Goal: Task Accomplishment & Management: Complete application form

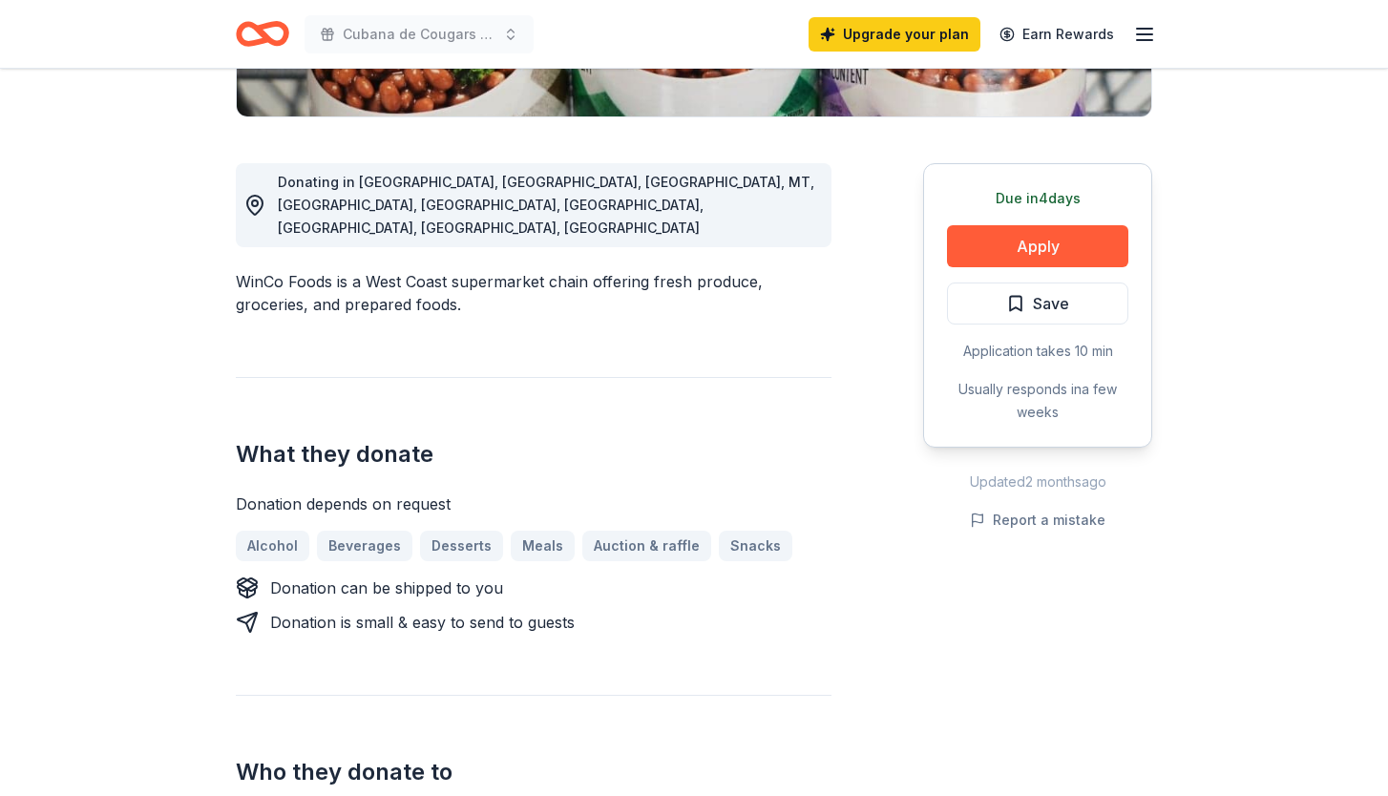
scroll to position [389, 0]
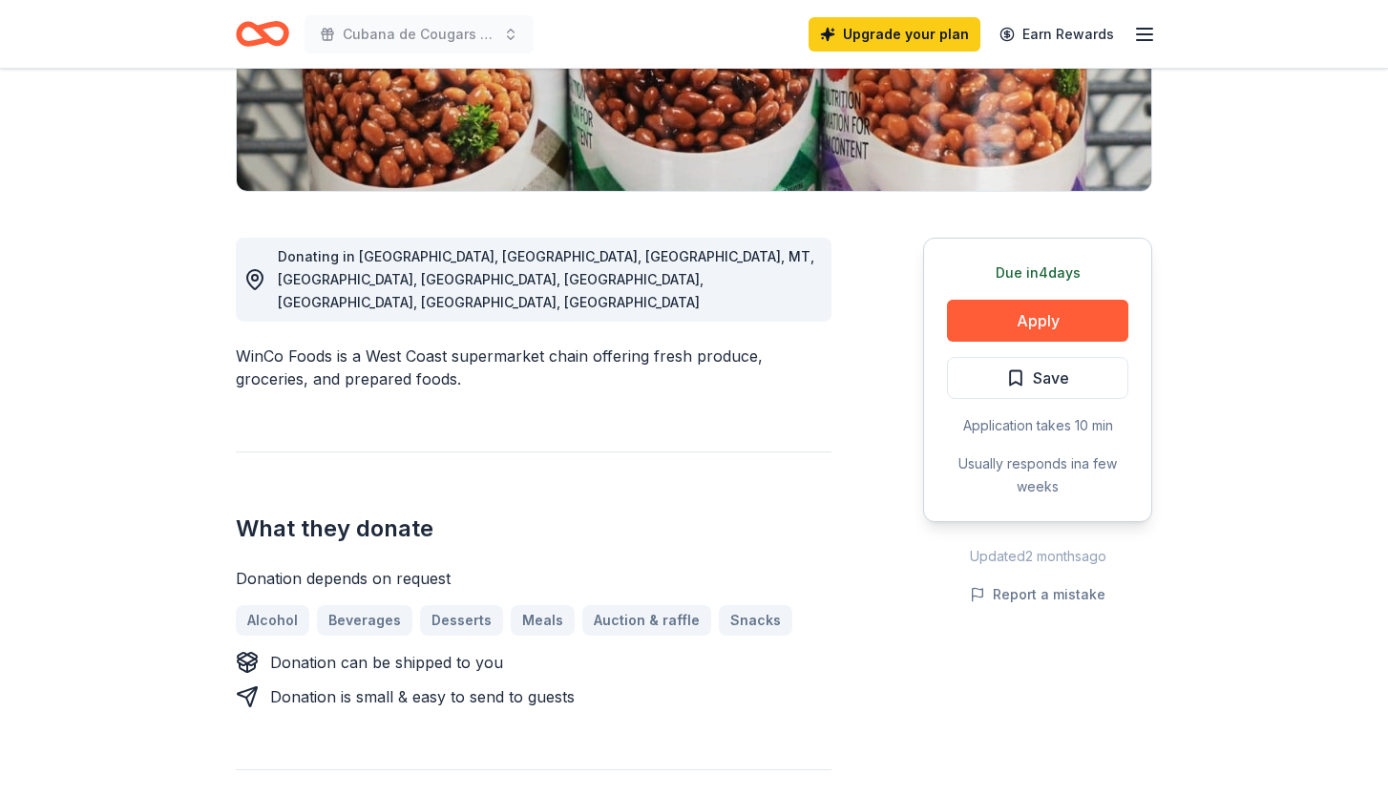
click at [284, 41] on icon "Home" at bounding box center [272, 33] width 30 height 19
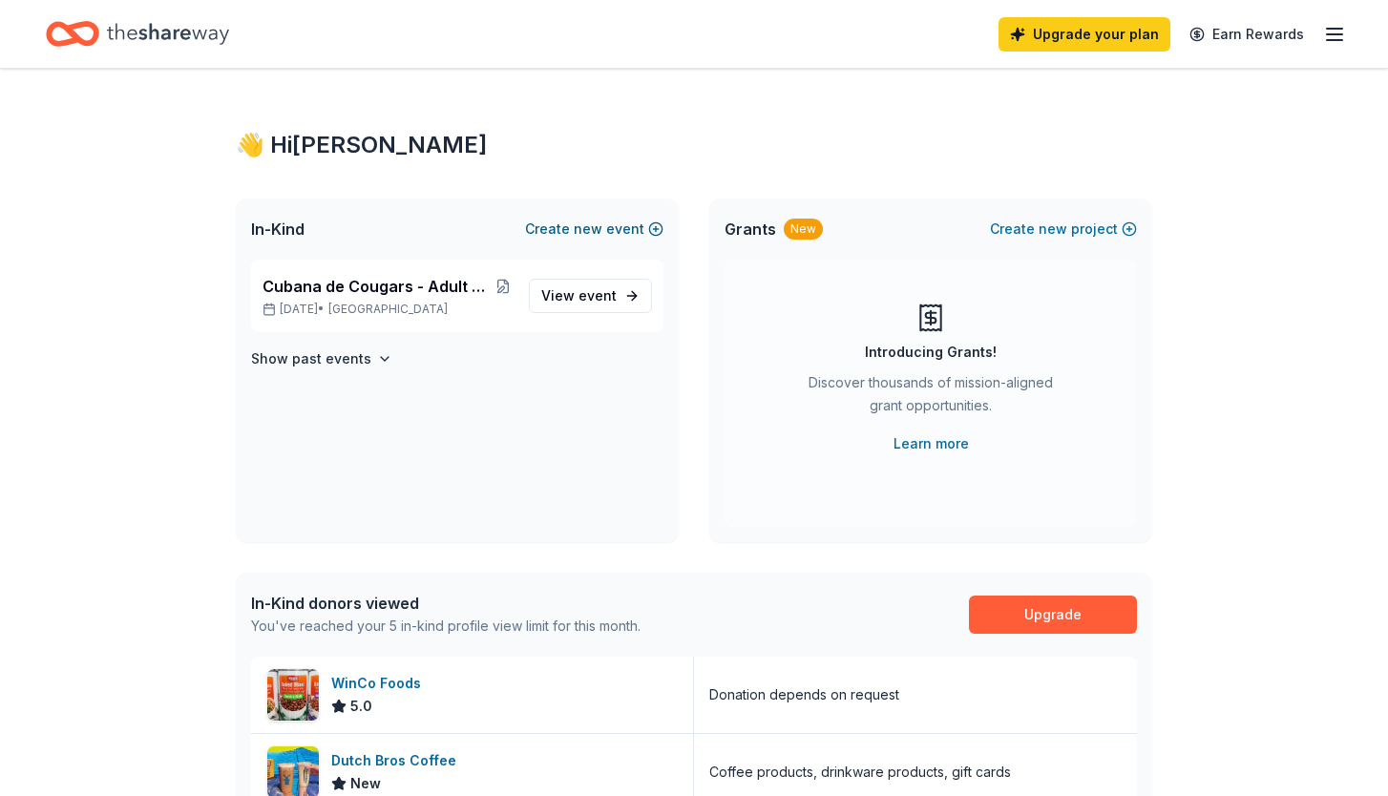
click at [589, 234] on span "new" at bounding box center [588, 229] width 29 height 23
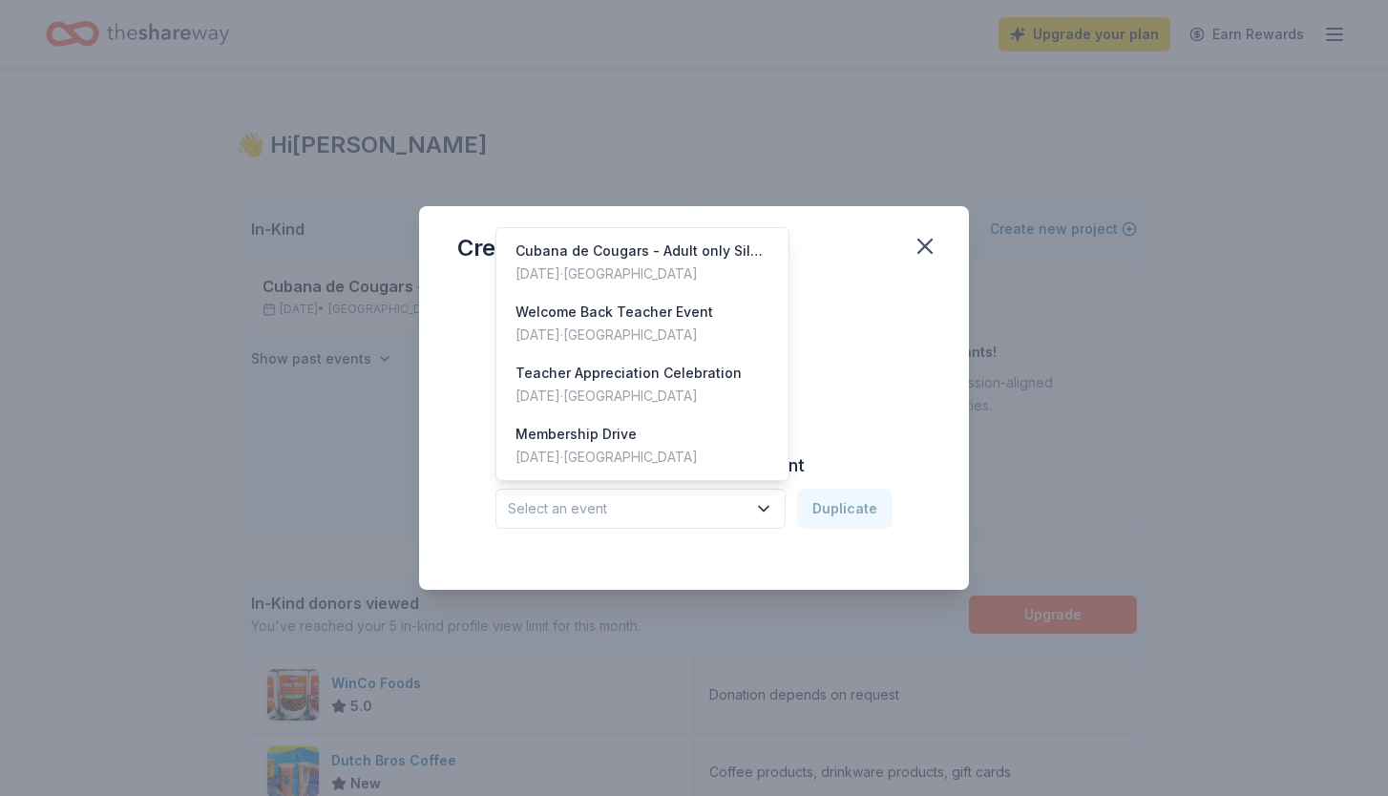
click at [731, 498] on span "Select an event" at bounding box center [627, 508] width 239 height 23
click at [836, 366] on div "Create from scratch Continue or Duplicate an existing event Select an event Dup…" at bounding box center [694, 421] width 474 height 277
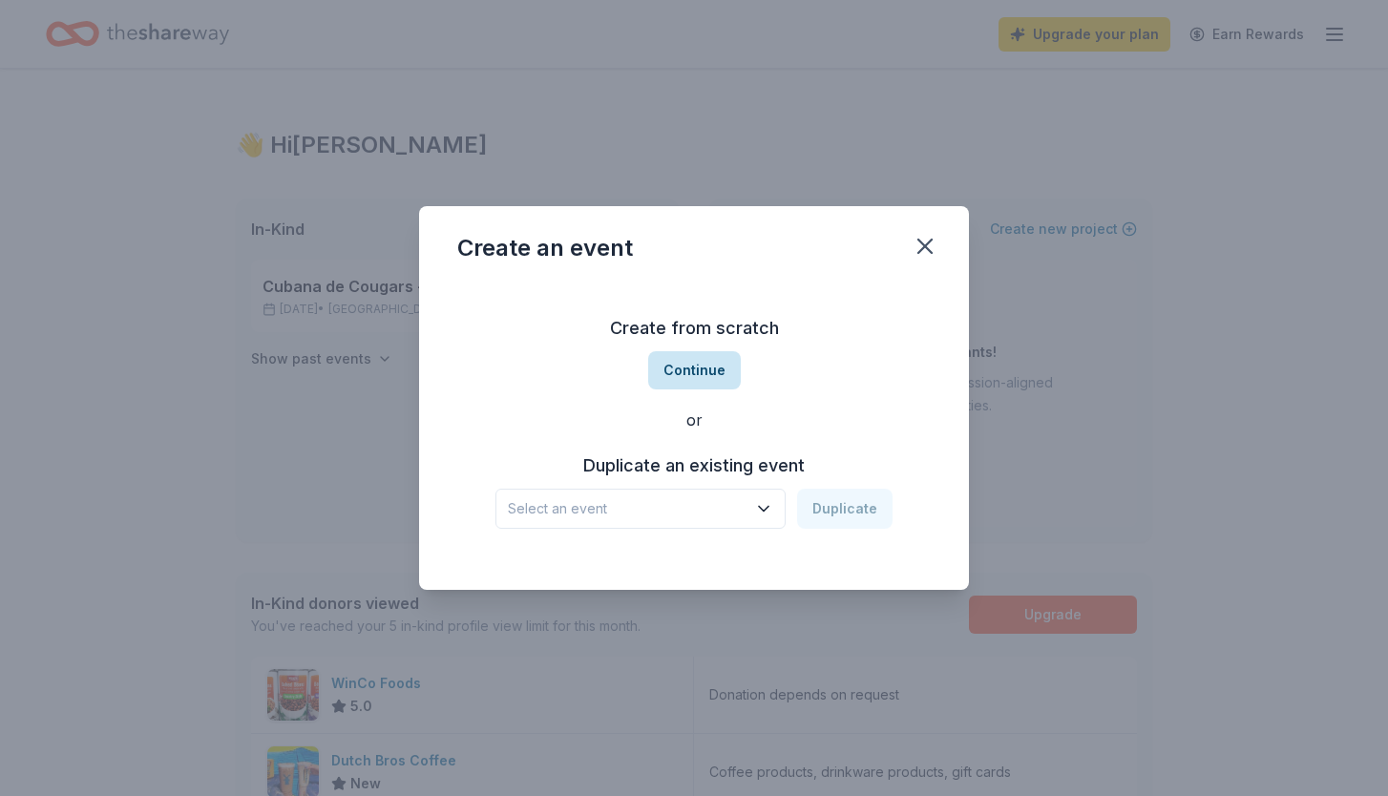
click at [721, 366] on button "Continue" at bounding box center [694, 370] width 93 height 38
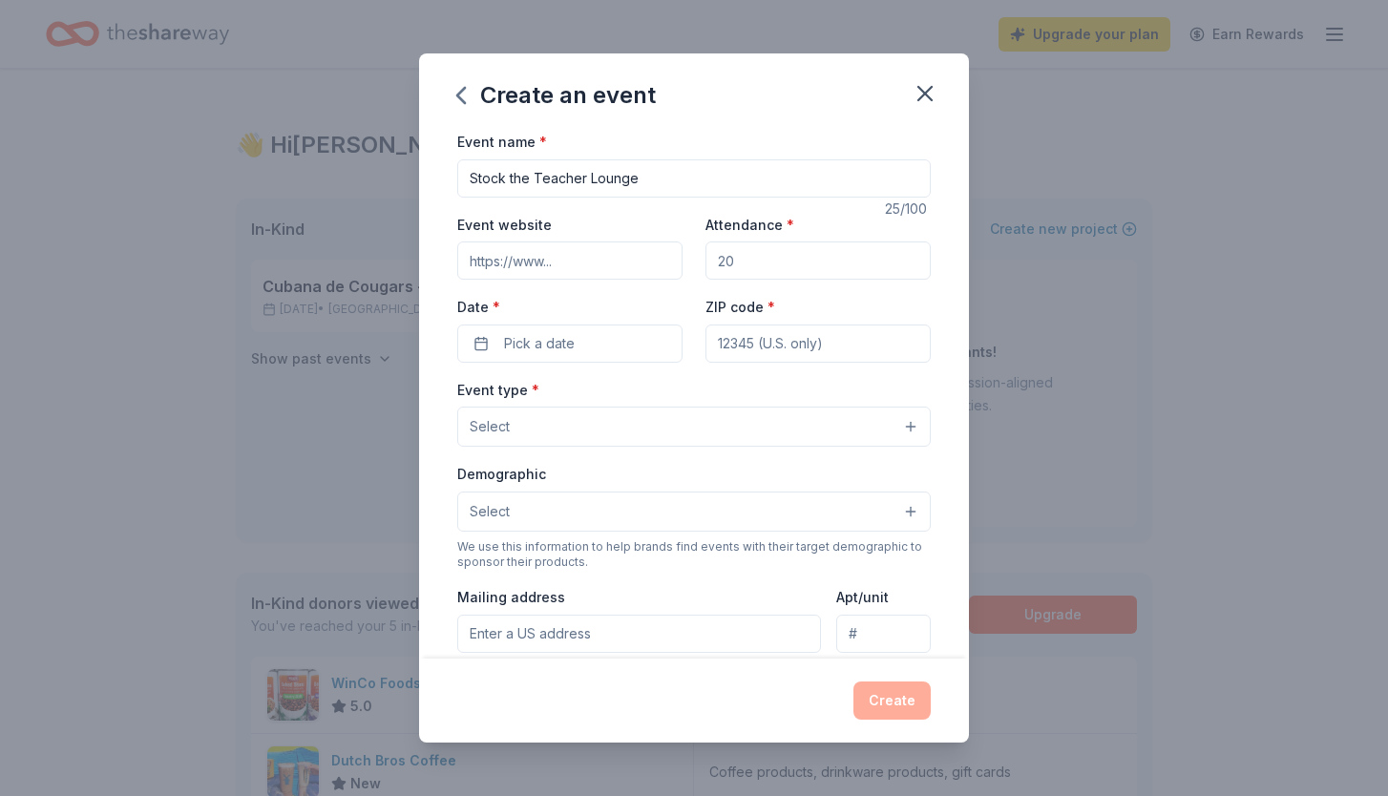
type input "Stock the Teacher Lounge"
click at [571, 257] on input "Event website" at bounding box center [569, 261] width 225 height 38
type input "w"
type input "www.garinpta.org"
click at [749, 253] on input "Attendance *" at bounding box center [818, 261] width 225 height 38
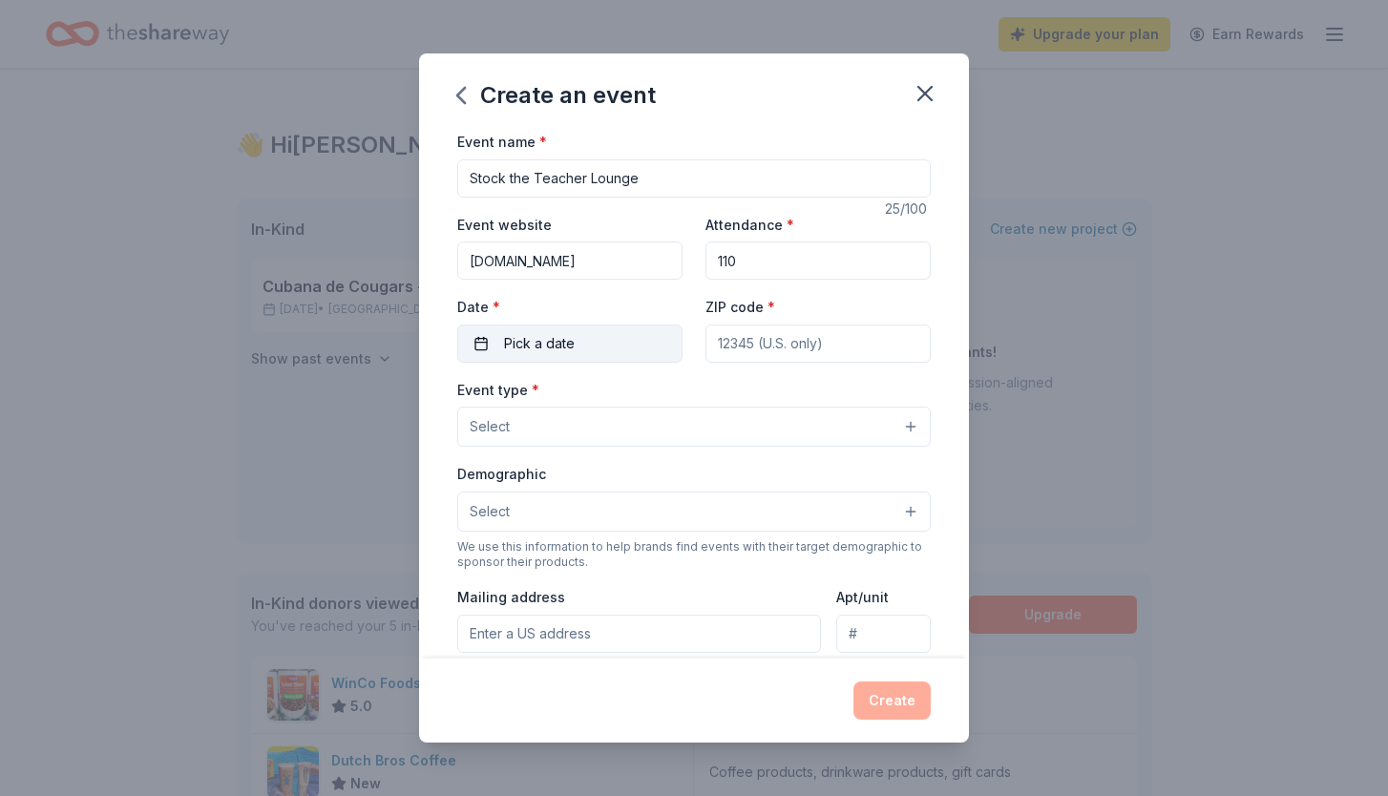
type input "110"
click at [589, 349] on button "Pick a date" at bounding box center [569, 344] width 225 height 38
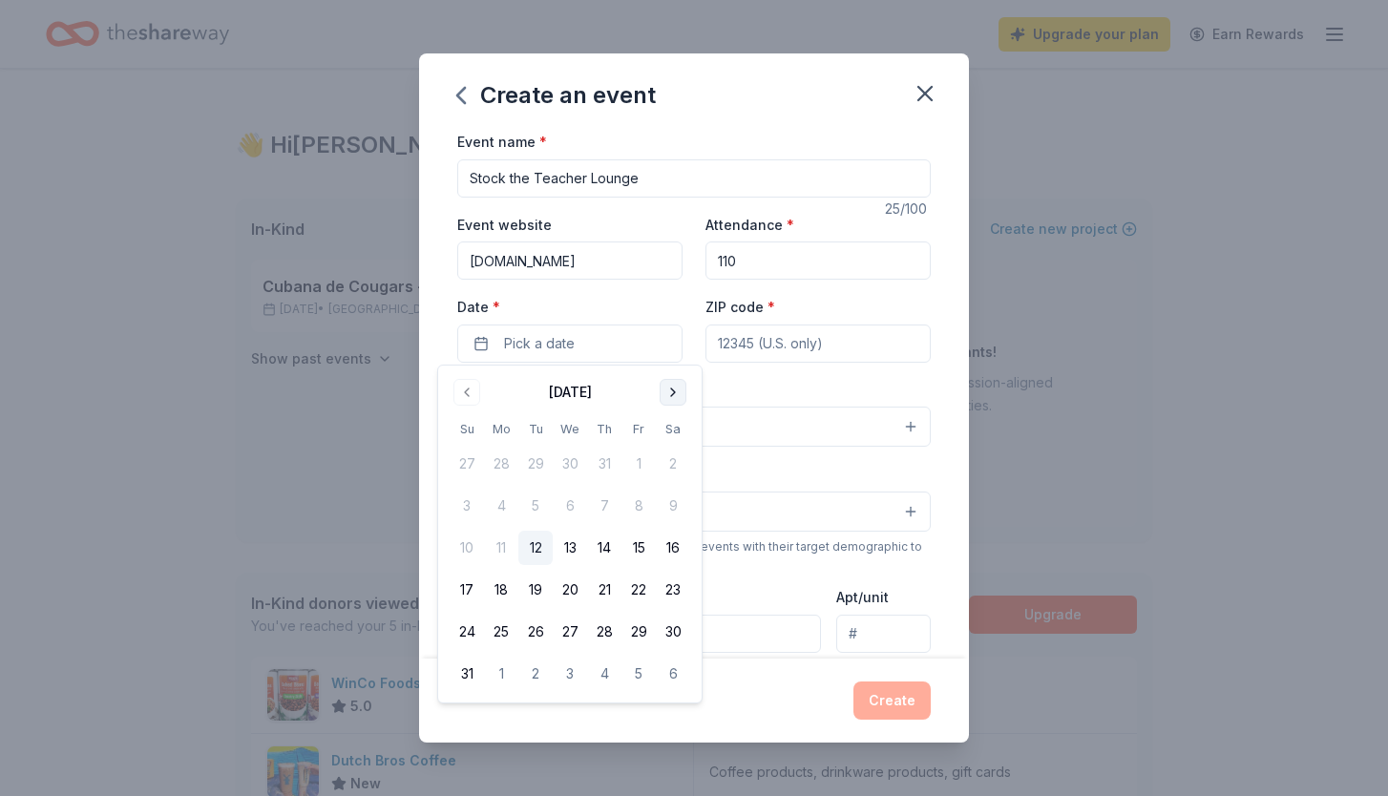
click at [670, 395] on button "Go to next month" at bounding box center [673, 392] width 27 height 27
click at [609, 627] on button "30" at bounding box center [604, 632] width 34 height 34
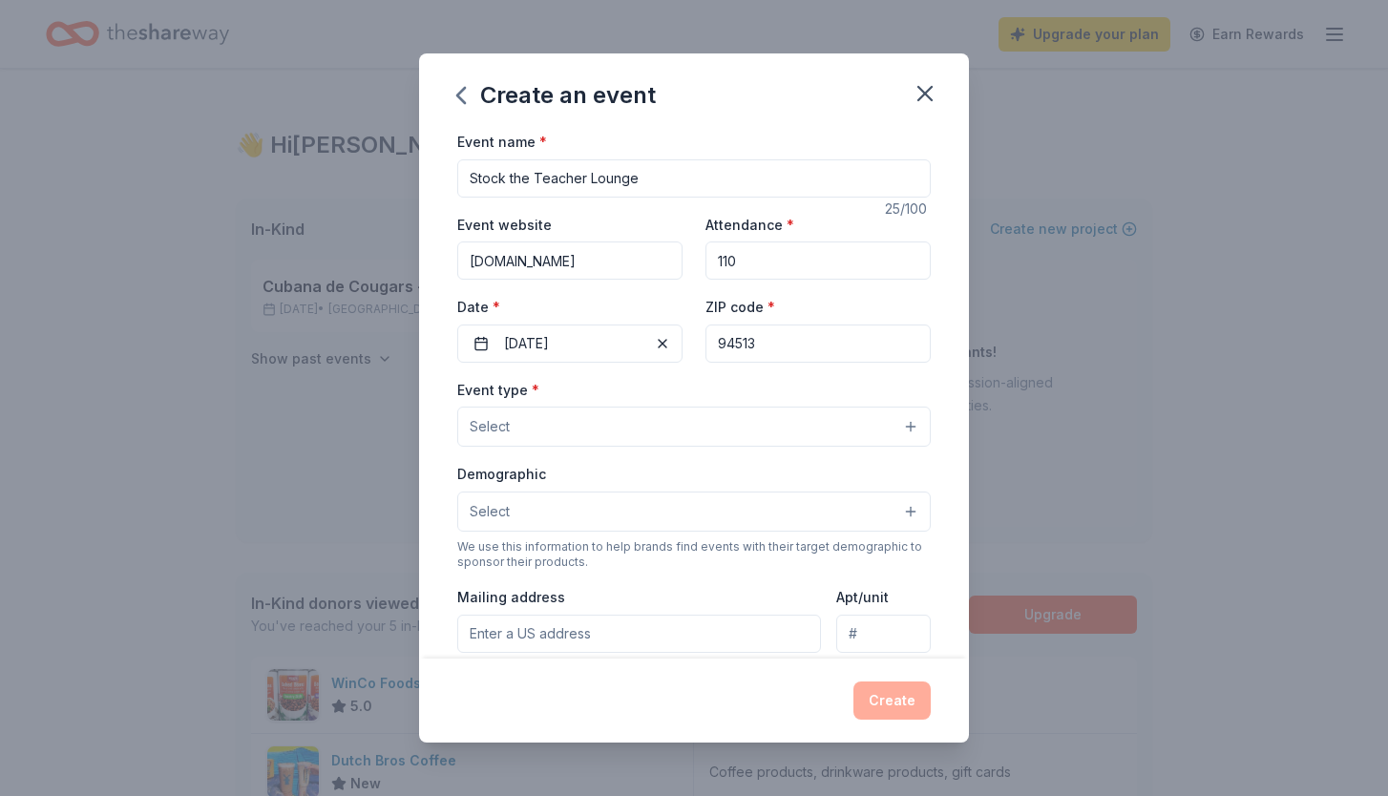
type input "94513"
click at [601, 428] on button "Select" at bounding box center [694, 427] width 474 height 40
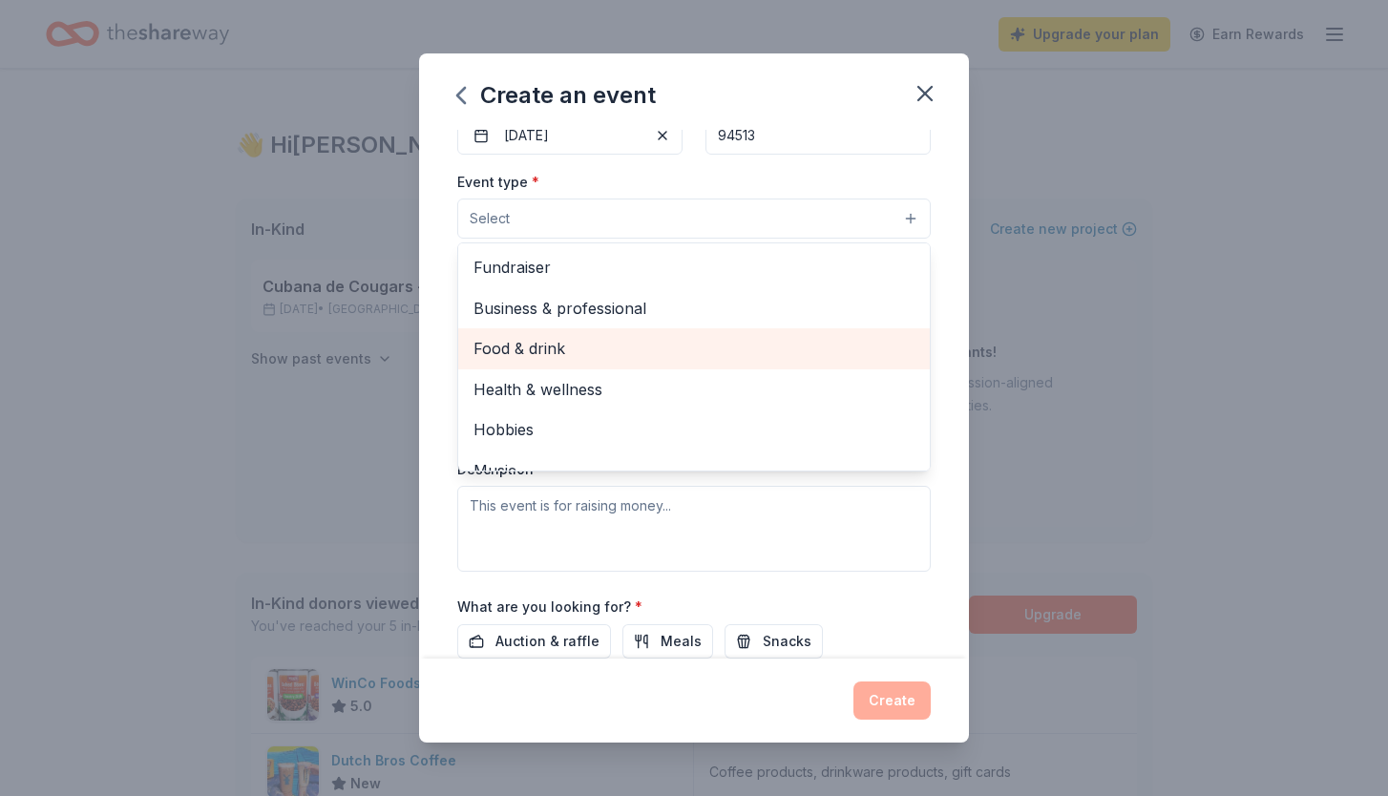
click at [583, 348] on span "Food & drink" at bounding box center [694, 348] width 441 height 25
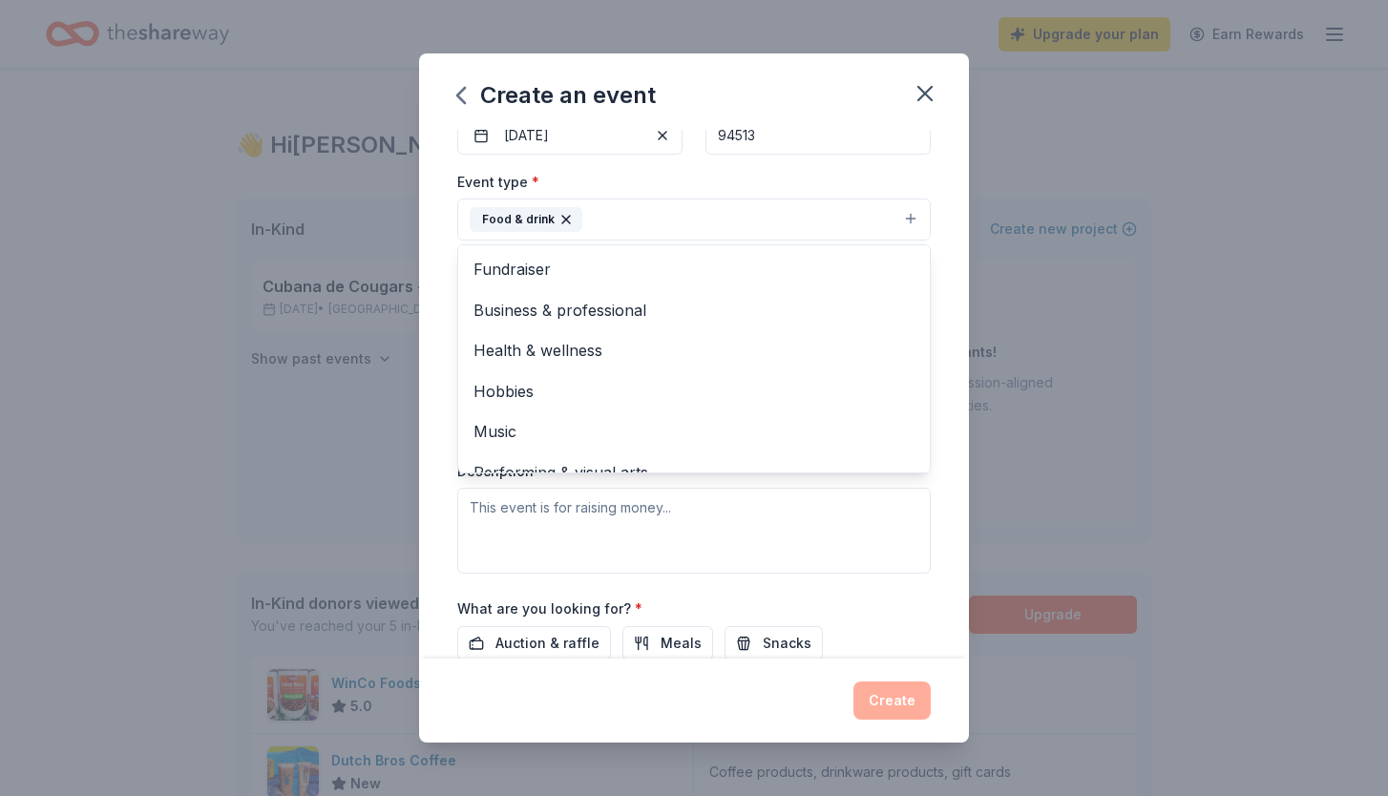
click at [782, 533] on div "Event type * Food & drink Fundraiser Business & professional Health & wellness …" at bounding box center [694, 372] width 474 height 404
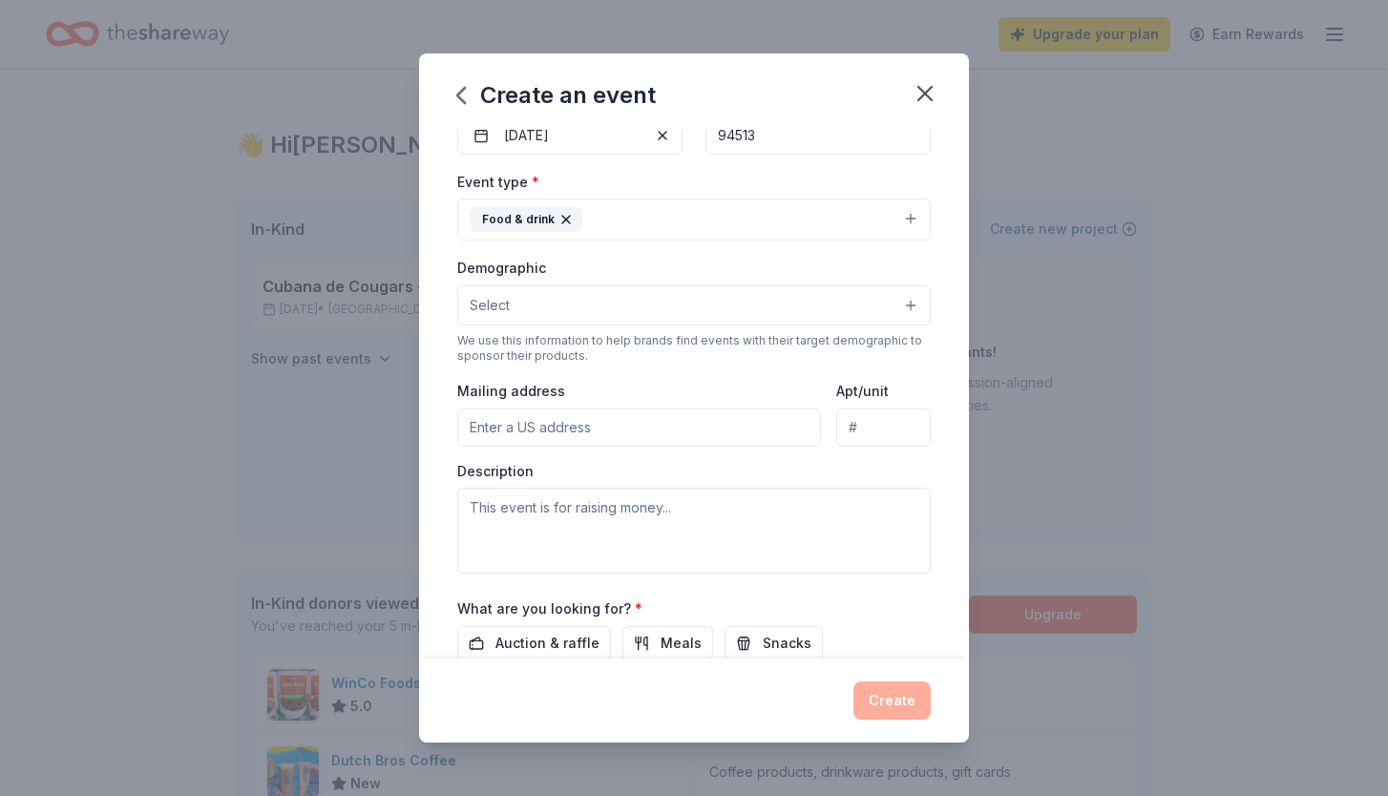
click at [607, 313] on button "Select" at bounding box center [694, 305] width 474 height 40
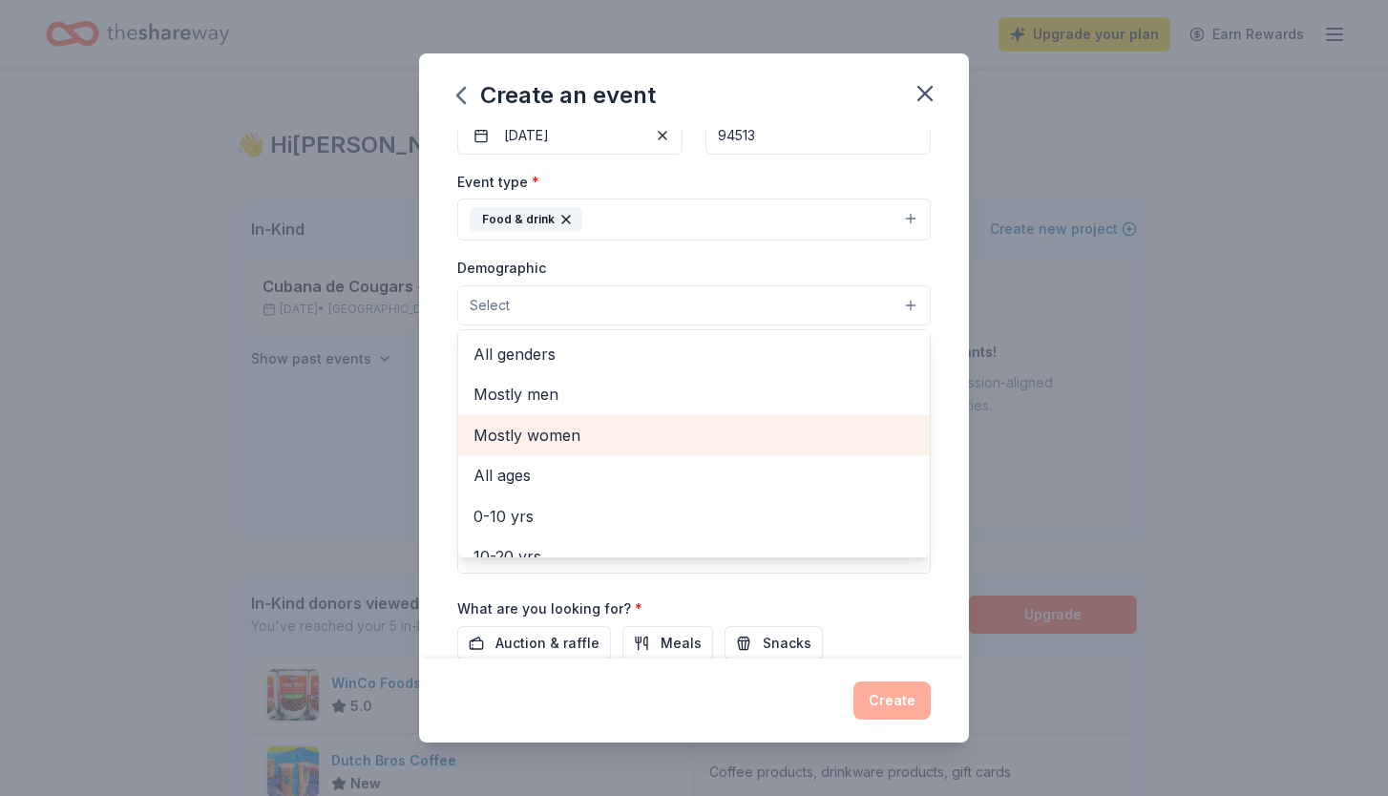
click at [582, 425] on span "Mostly women" at bounding box center [694, 435] width 441 height 25
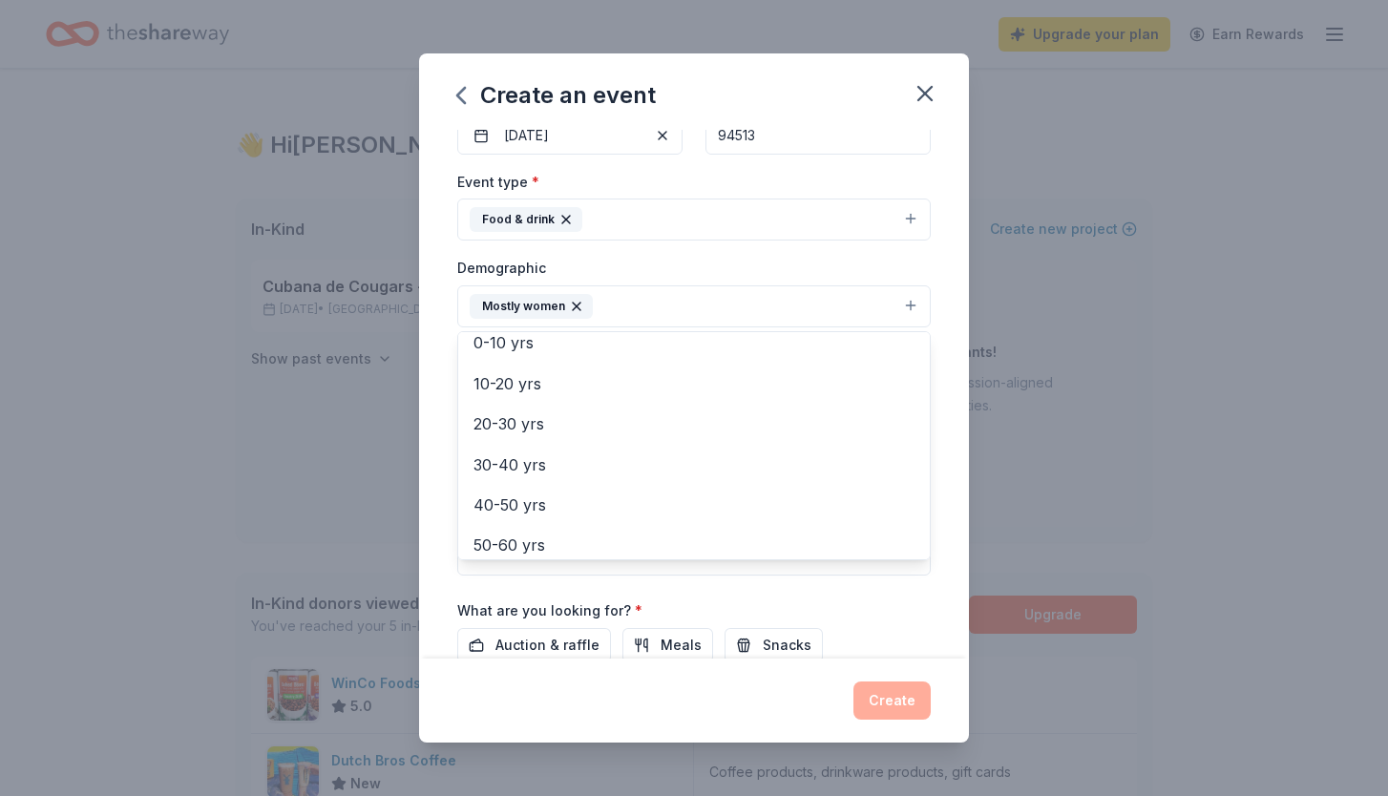
scroll to position [143, 0]
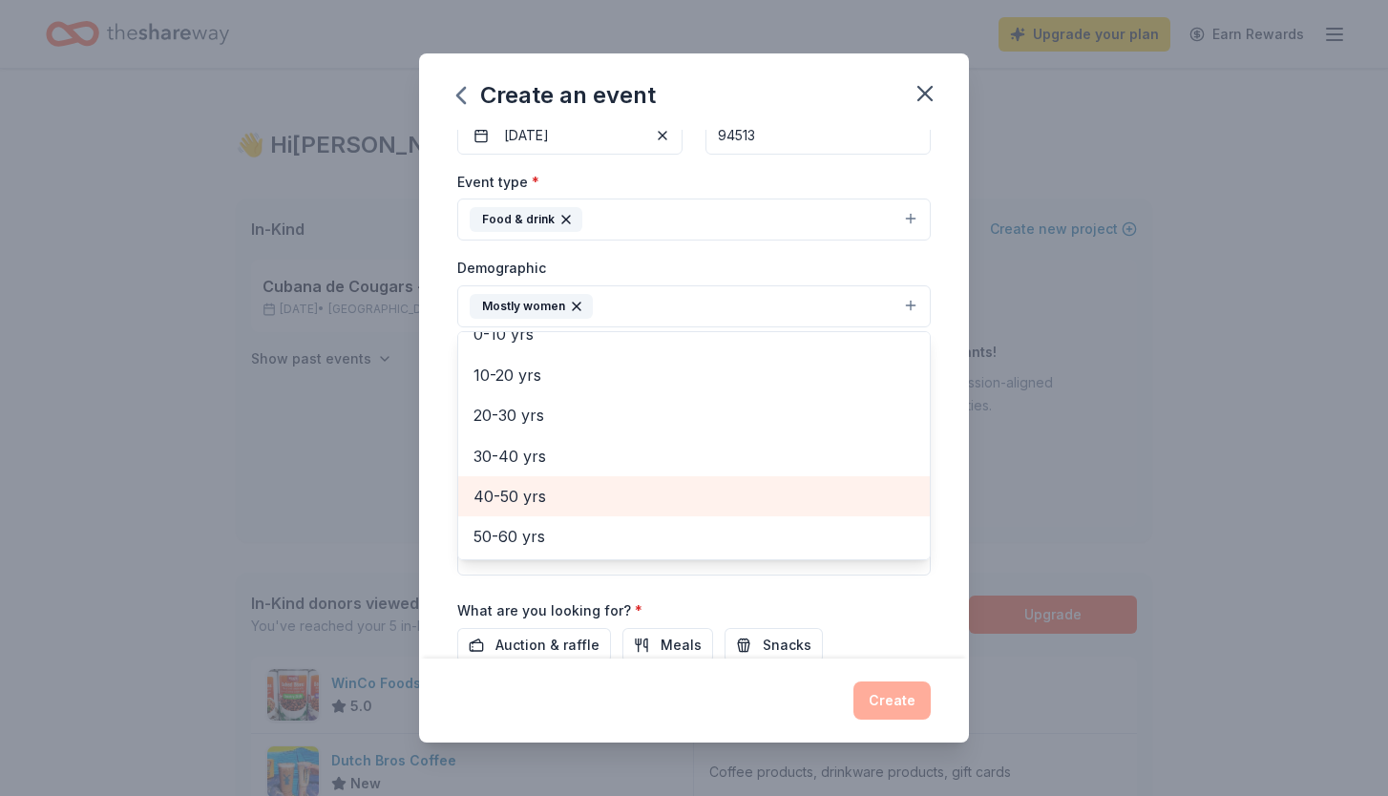
click at [582, 488] on span "40-50 yrs" at bounding box center [694, 496] width 441 height 25
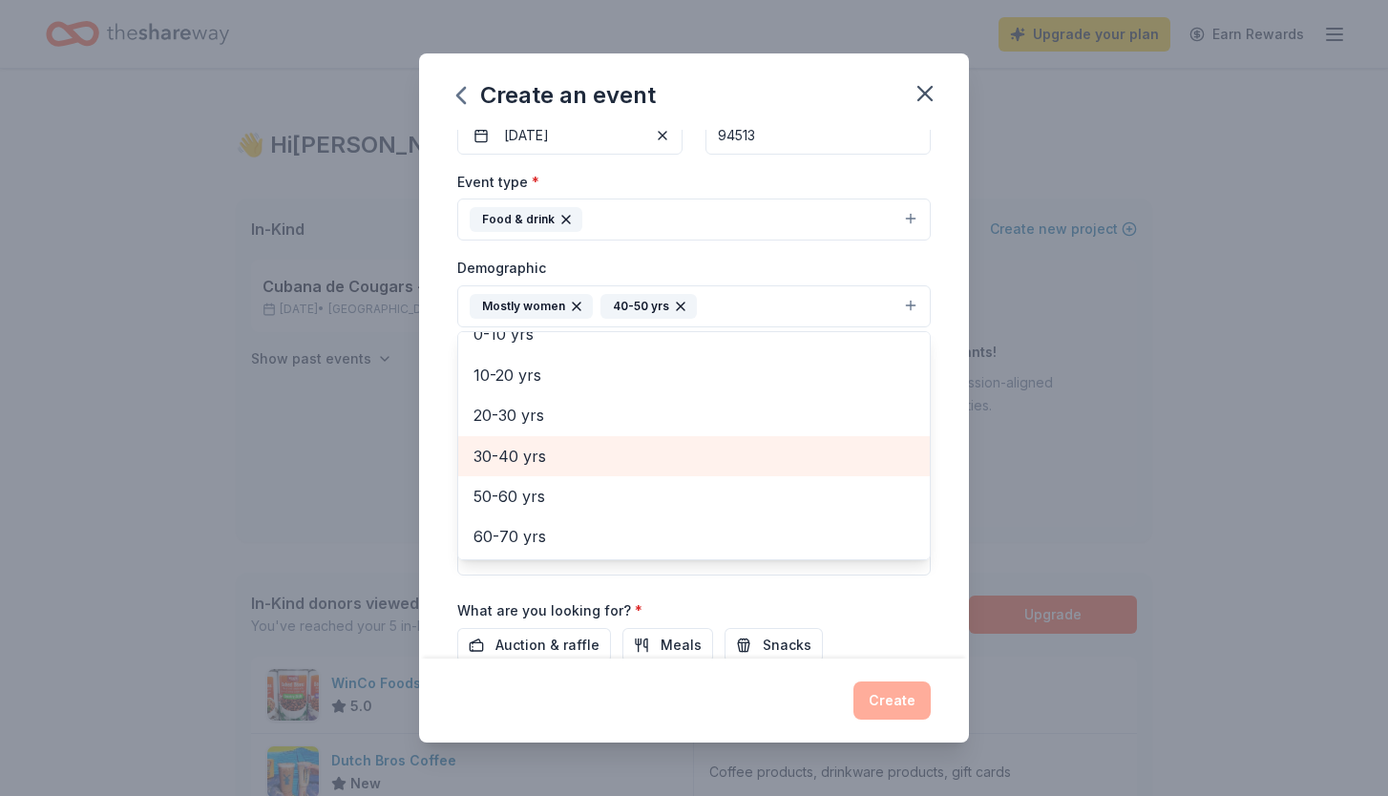
click at [538, 454] on span "30-40 yrs" at bounding box center [694, 456] width 441 height 25
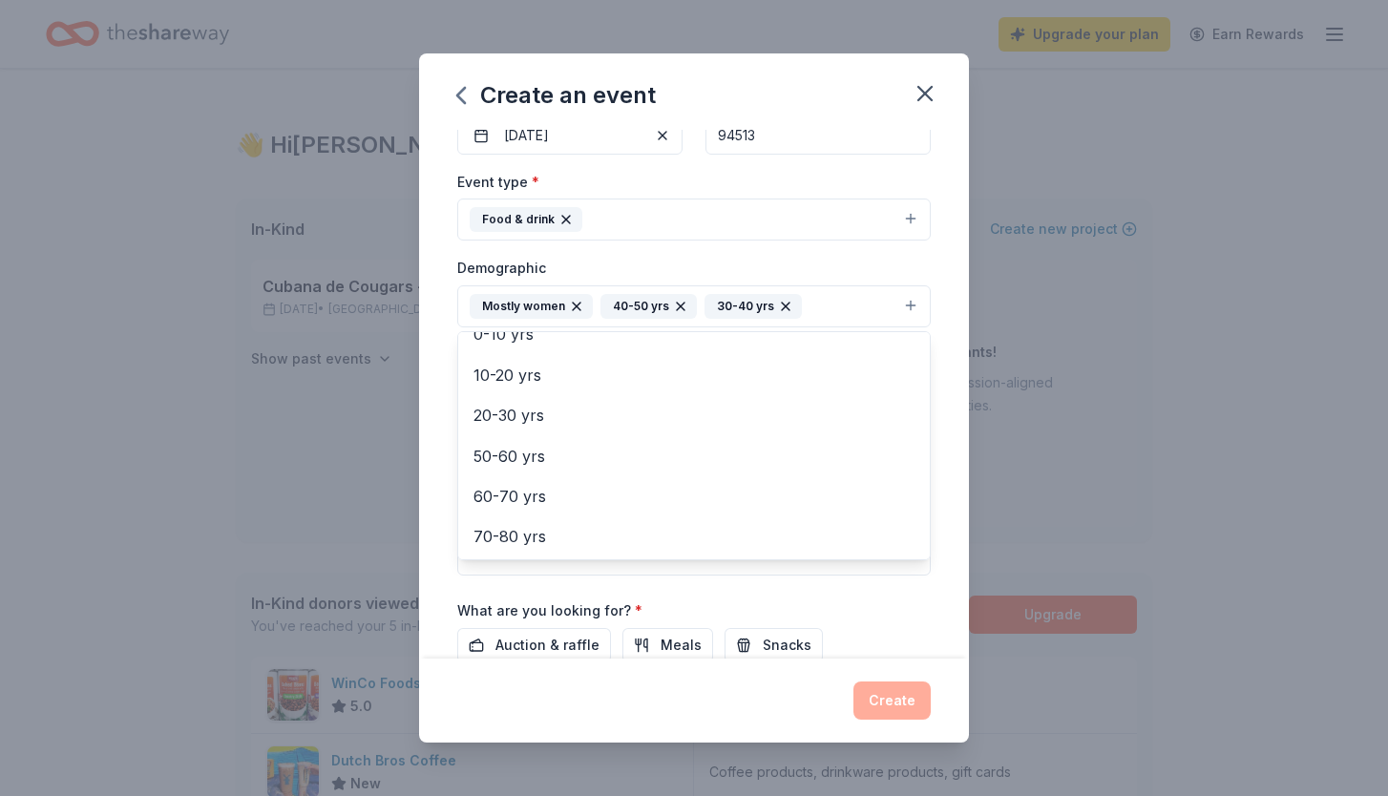
click at [653, 583] on div "Event name * Stock the Teacher Lounge 25 /100 Event website www.garinpta.org At…" at bounding box center [694, 365] width 474 height 886
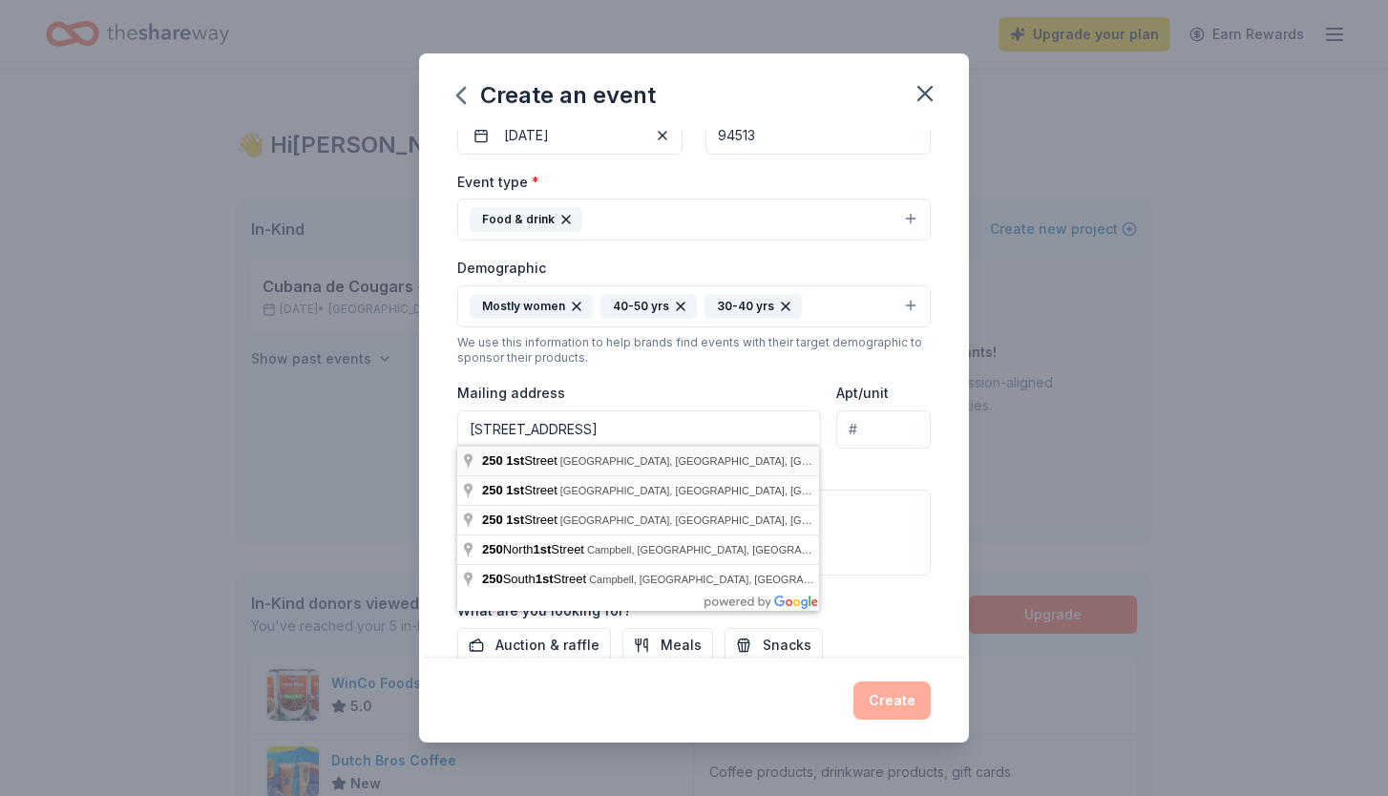
type input "250 1st Street, Brentwood, CA, 94513"
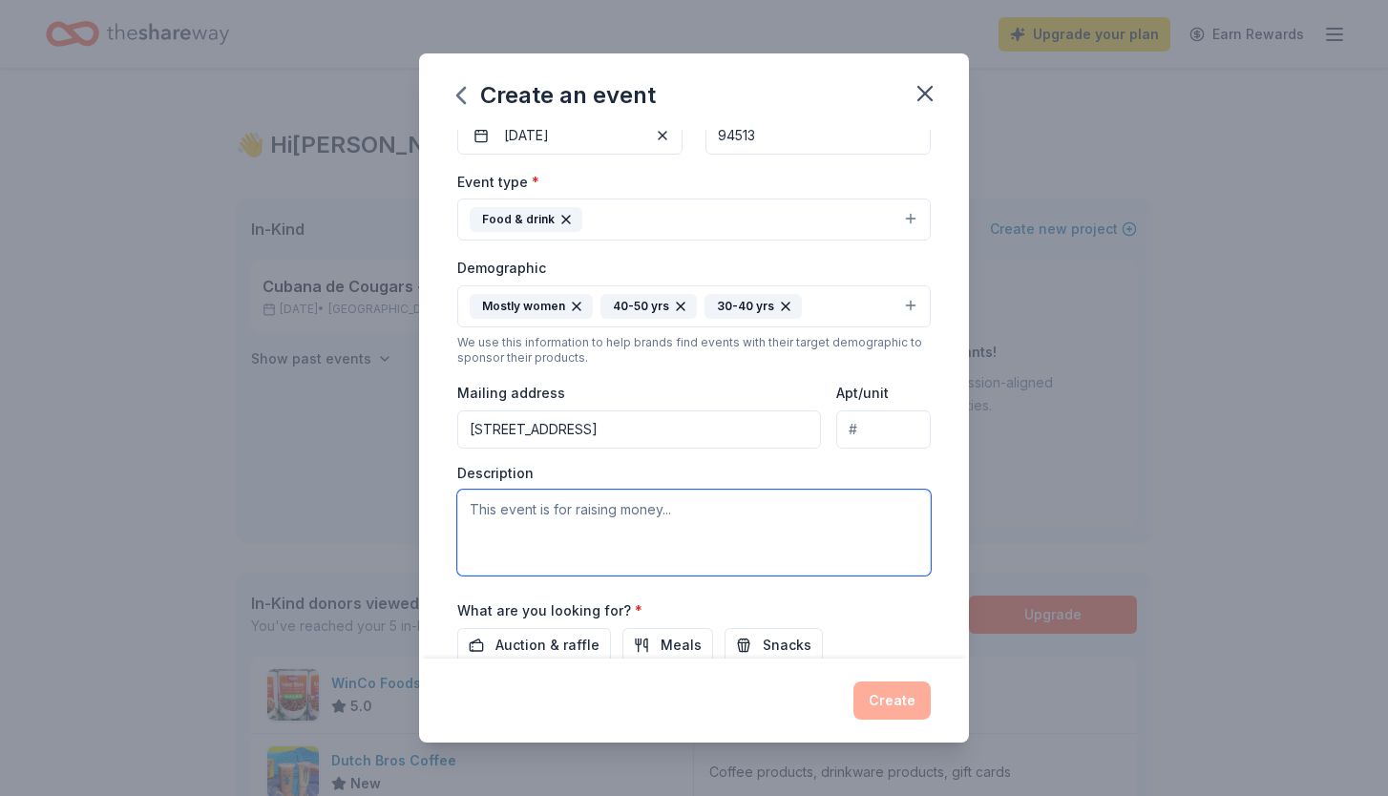
click at [652, 519] on textarea at bounding box center [694, 533] width 474 height 86
click at [563, 522] on textarea at bounding box center [694, 533] width 474 height 86
paste textarea "We’re reaching out on behalf of the Garin Elementary PTA to request your suppor…"
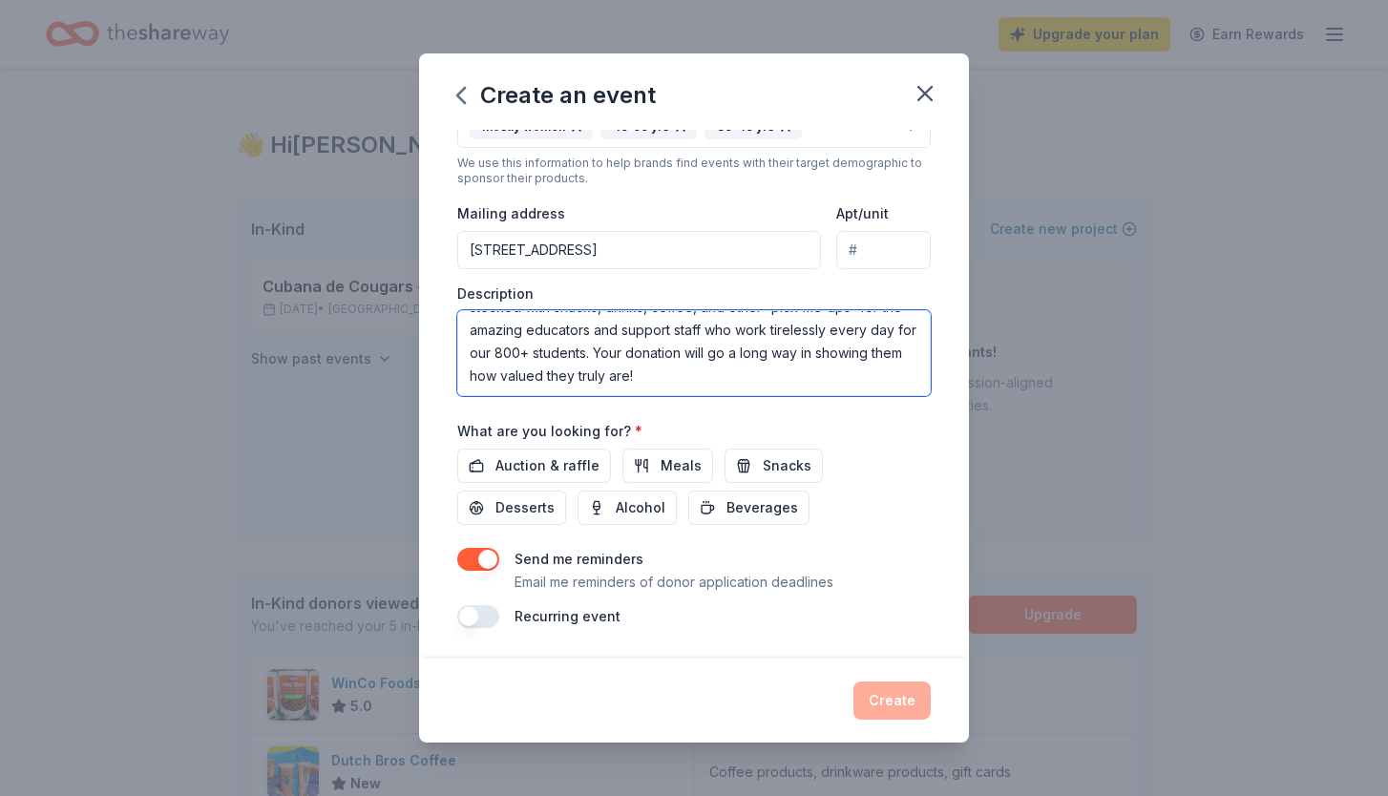
scroll to position [383, 0]
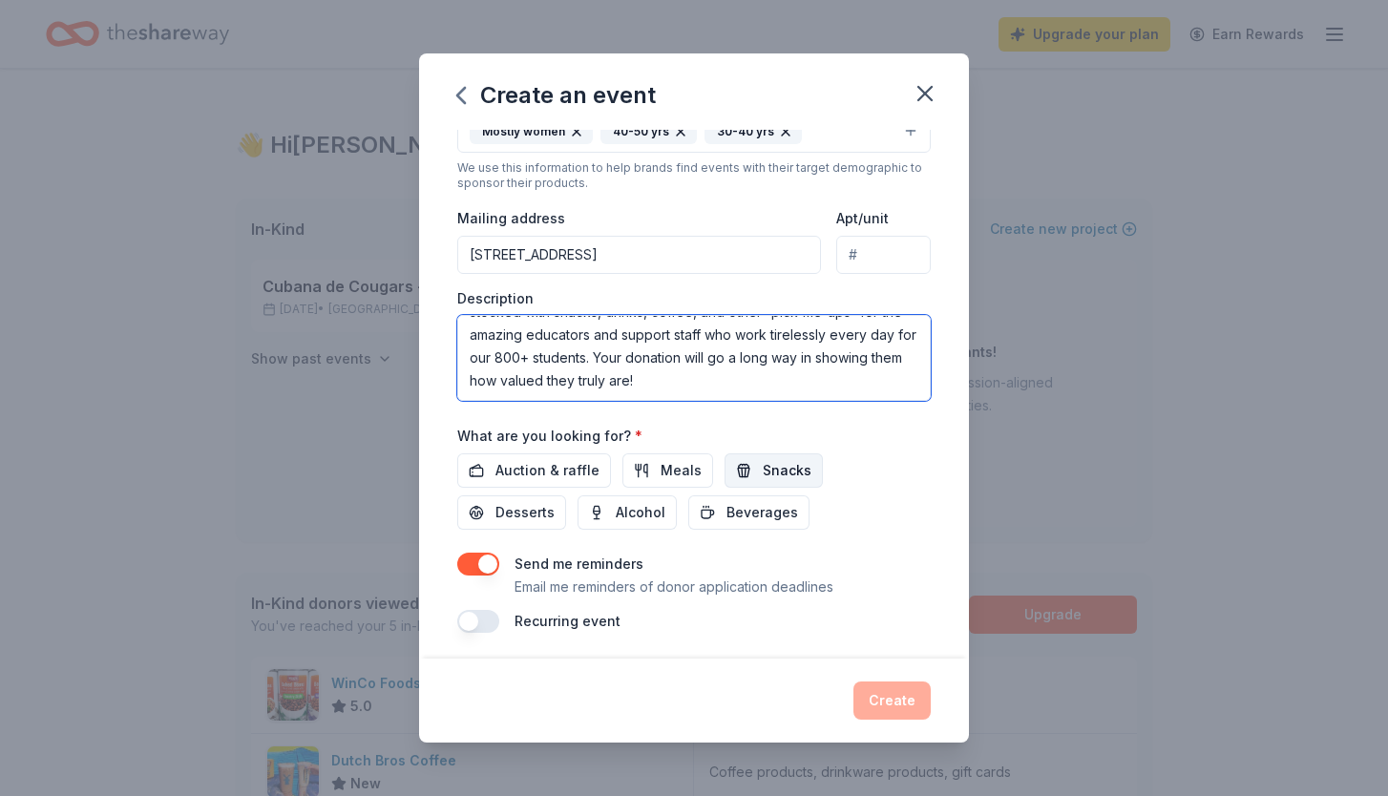
type textarea "We’re reaching out on behalf of the Garin Elementary PTA to request your suppor…"
click at [763, 467] on span "Snacks" at bounding box center [787, 470] width 49 height 23
click at [555, 501] on span "Desserts" at bounding box center [525, 512] width 59 height 23
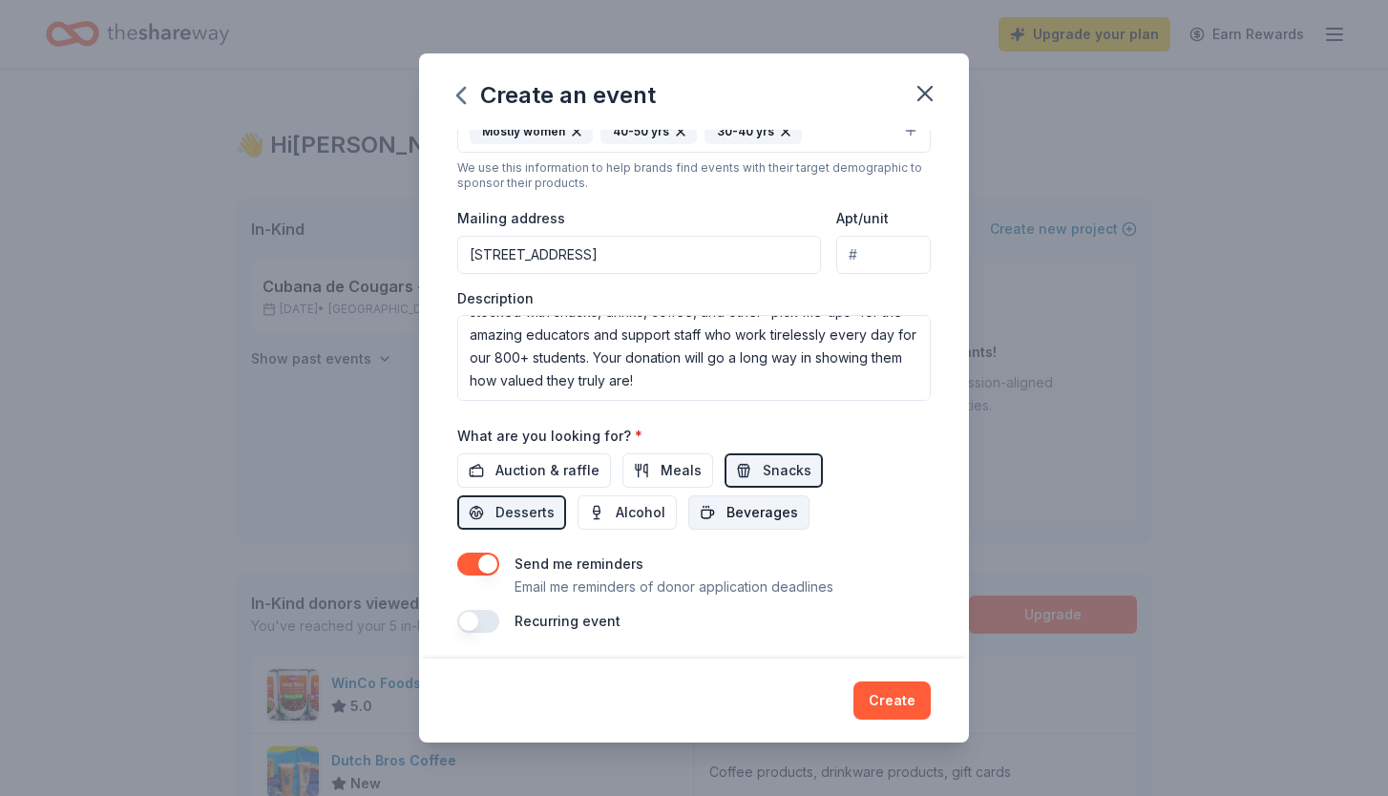
click at [727, 510] on span "Beverages" at bounding box center [763, 512] width 72 height 23
click at [476, 622] on button "button" at bounding box center [478, 621] width 42 height 23
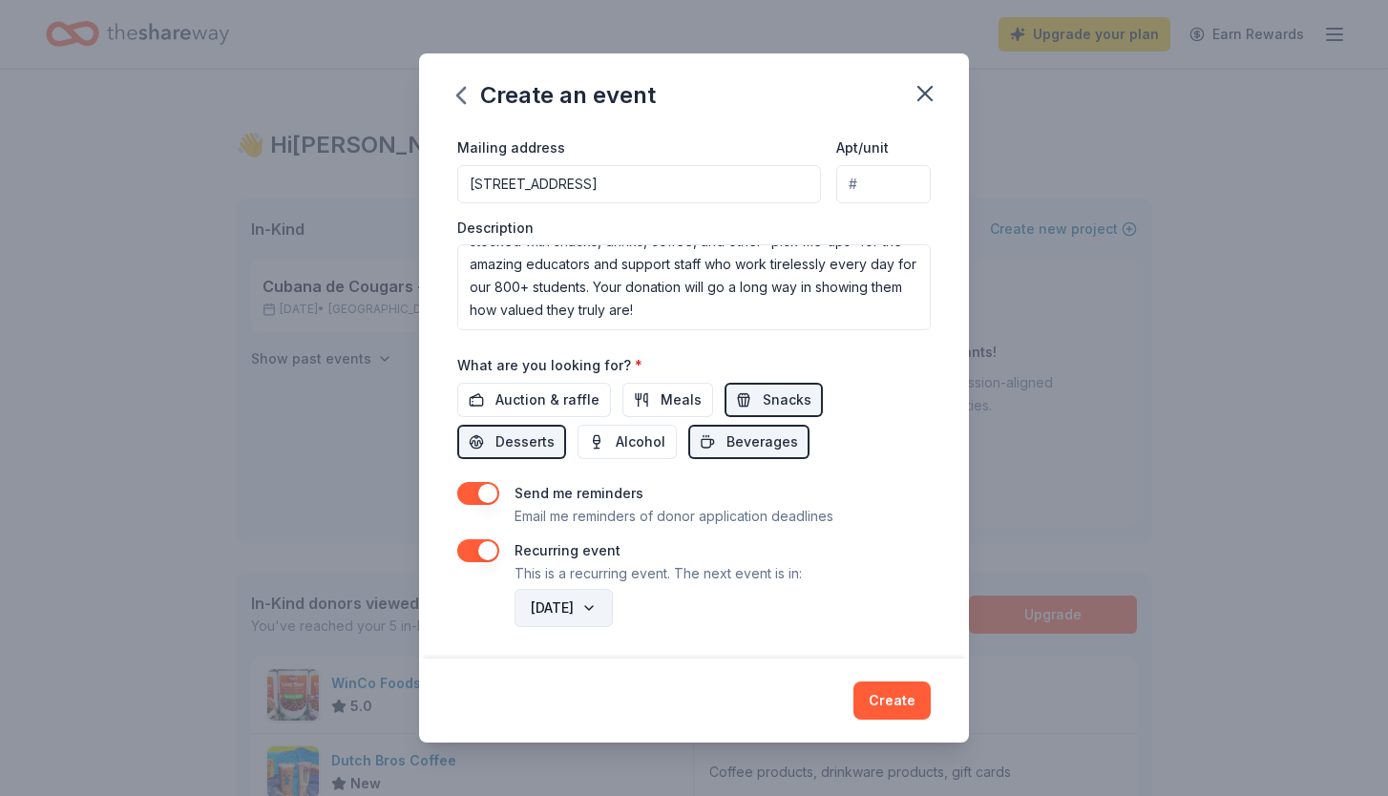
scroll to position [452, 0]
click at [613, 602] on button "October 2026" at bounding box center [564, 610] width 98 height 38
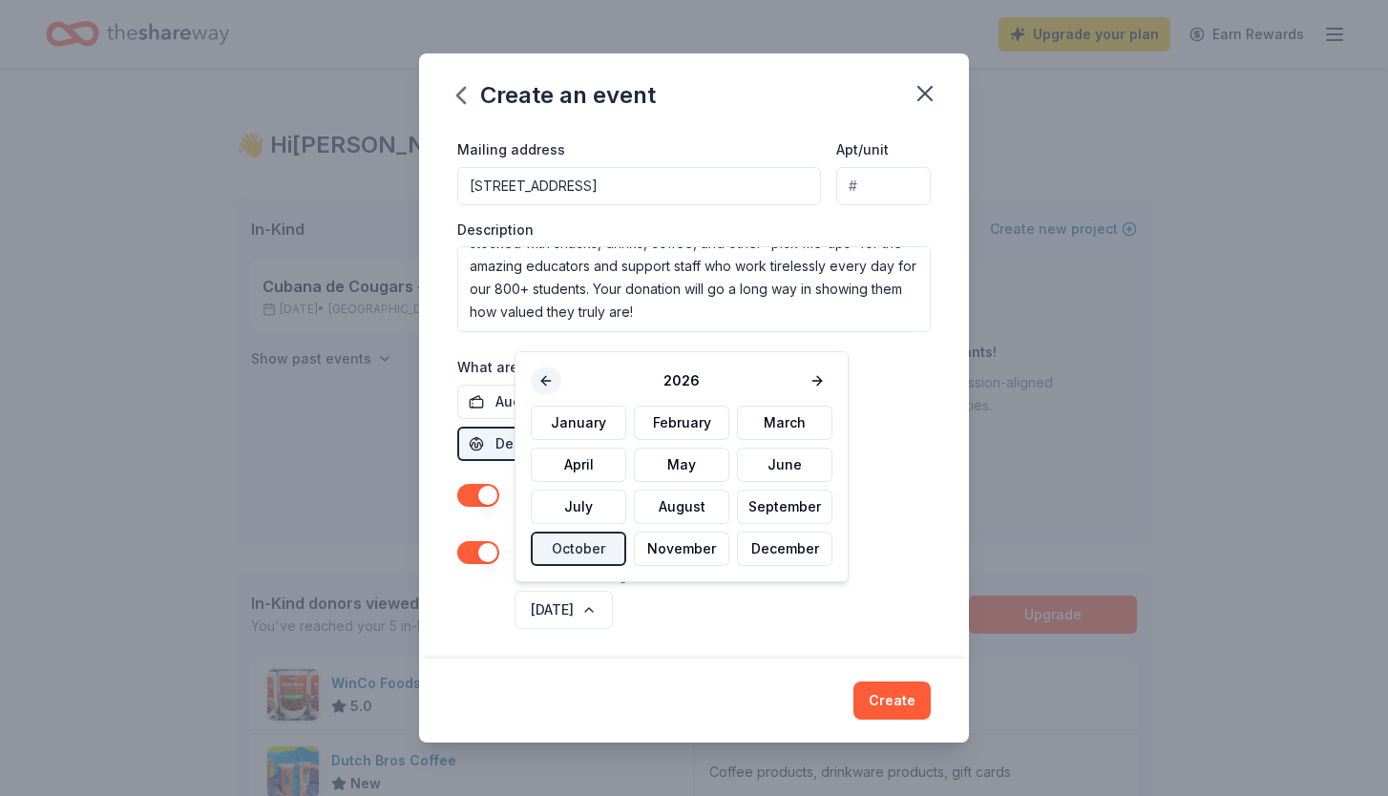
click at [548, 378] on button at bounding box center [546, 381] width 31 height 27
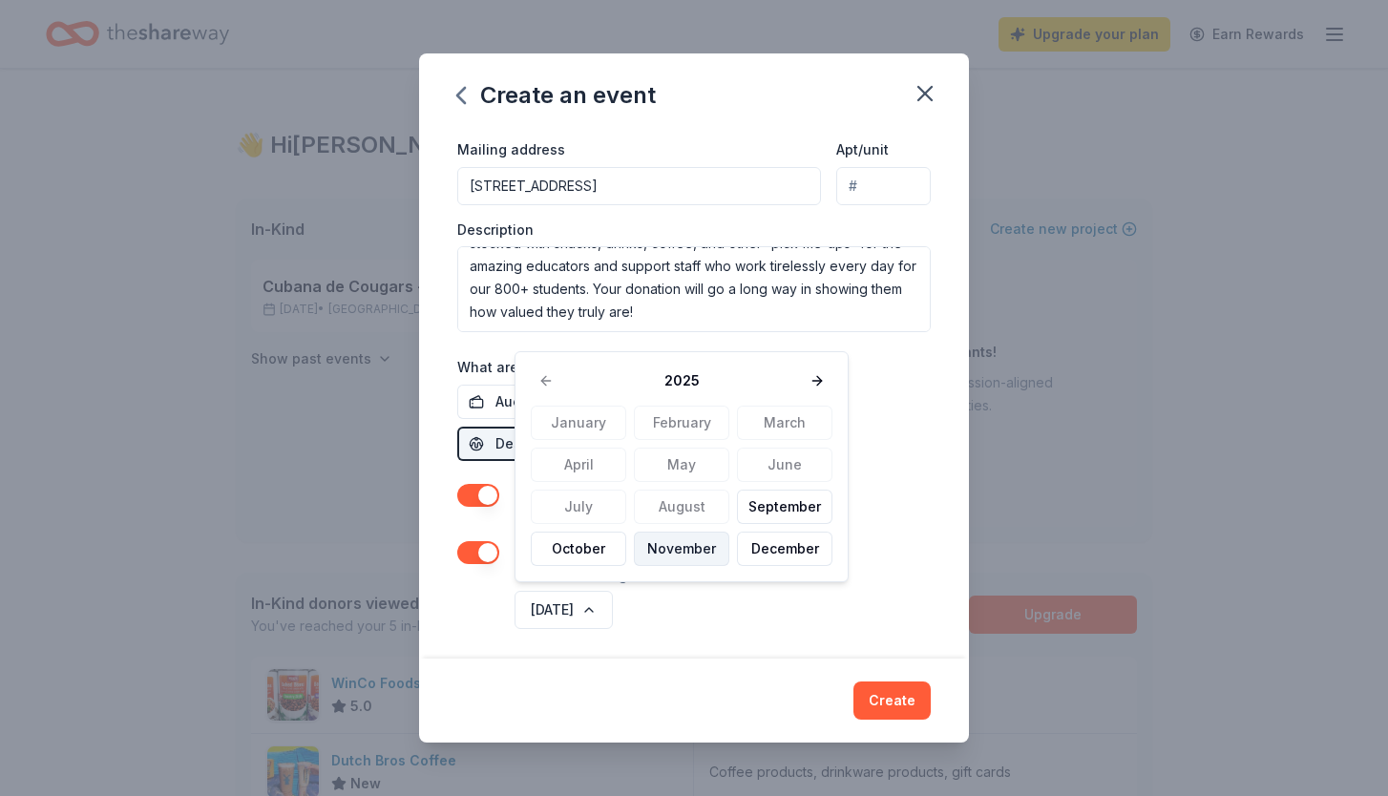
click at [696, 552] on button "November" at bounding box center [681, 549] width 95 height 34
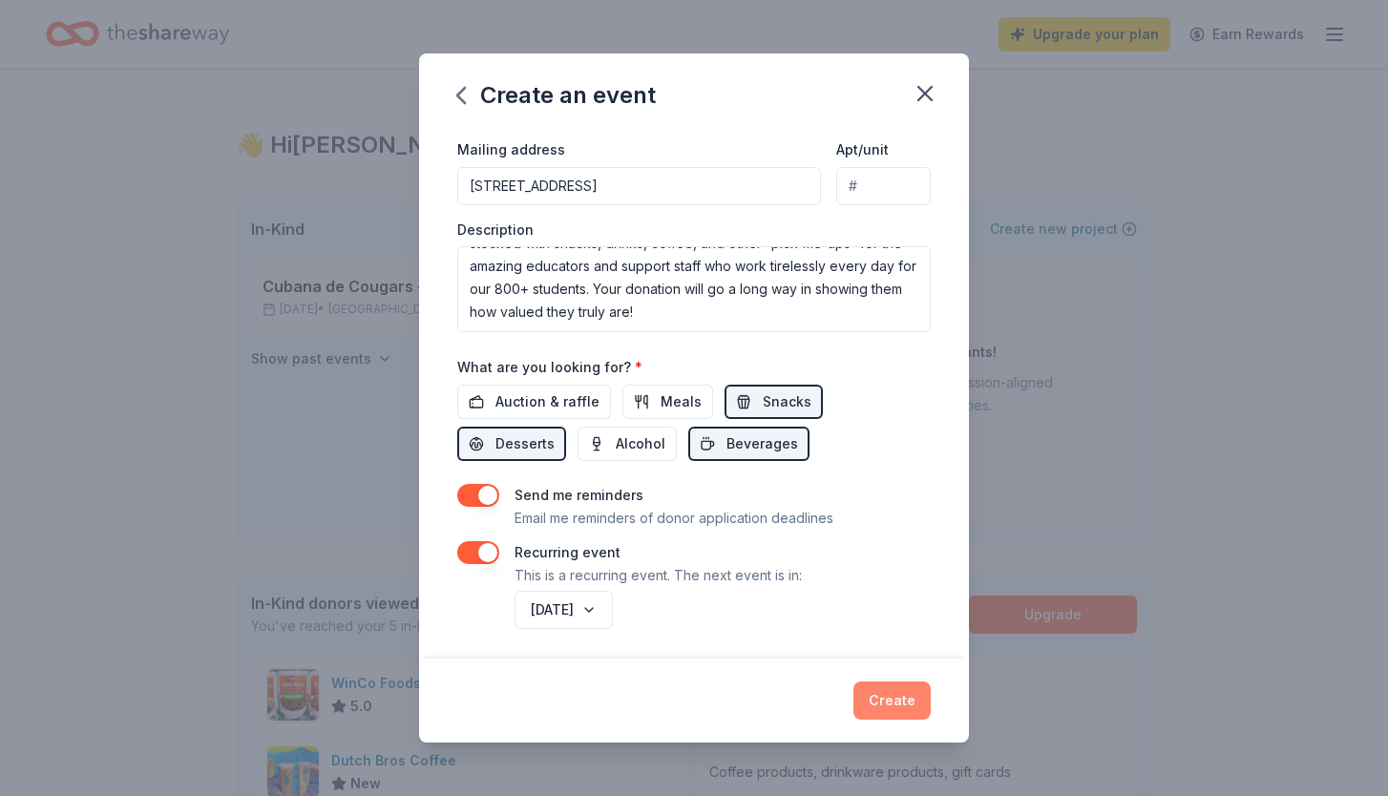
click at [900, 703] on button "Create" at bounding box center [892, 701] width 77 height 38
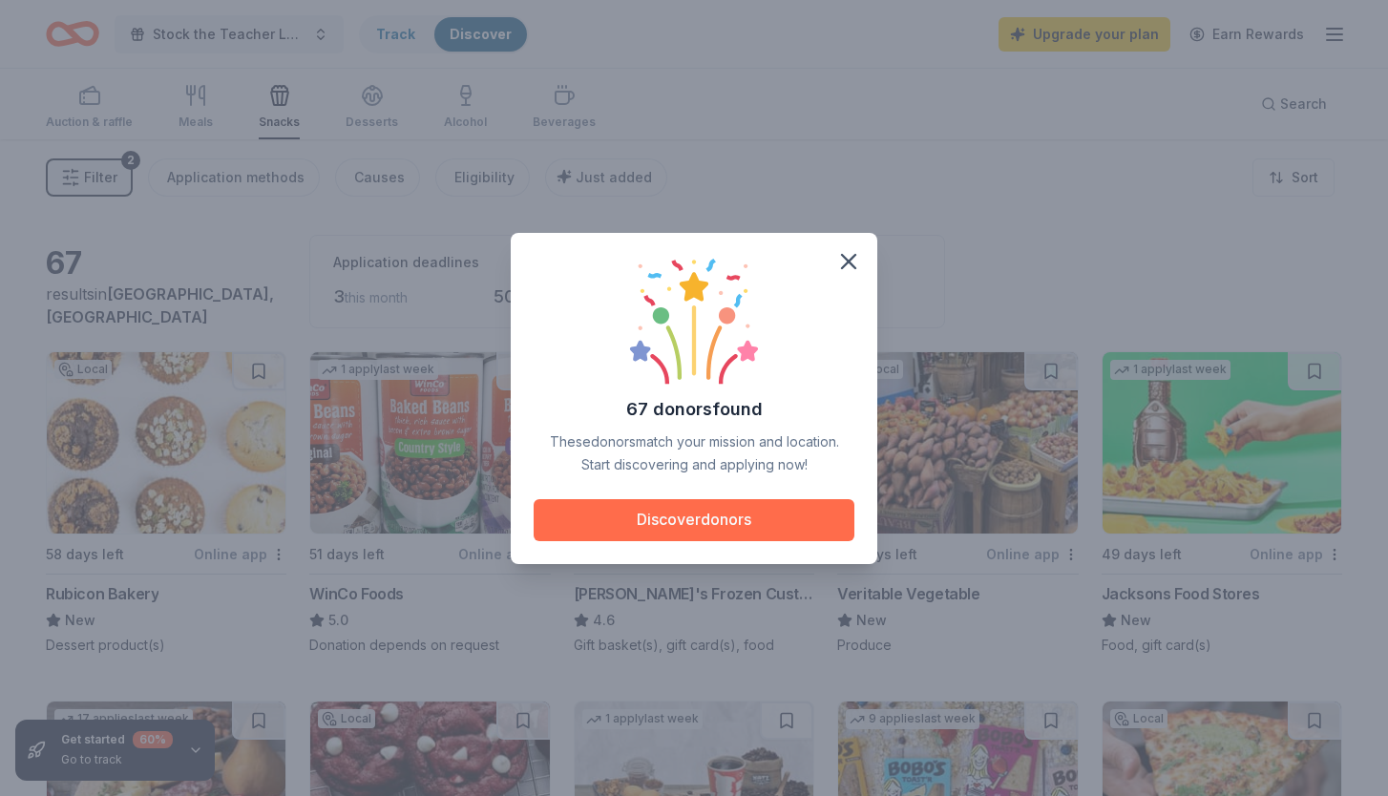
click at [751, 526] on button "Discover donors" at bounding box center [694, 520] width 321 height 42
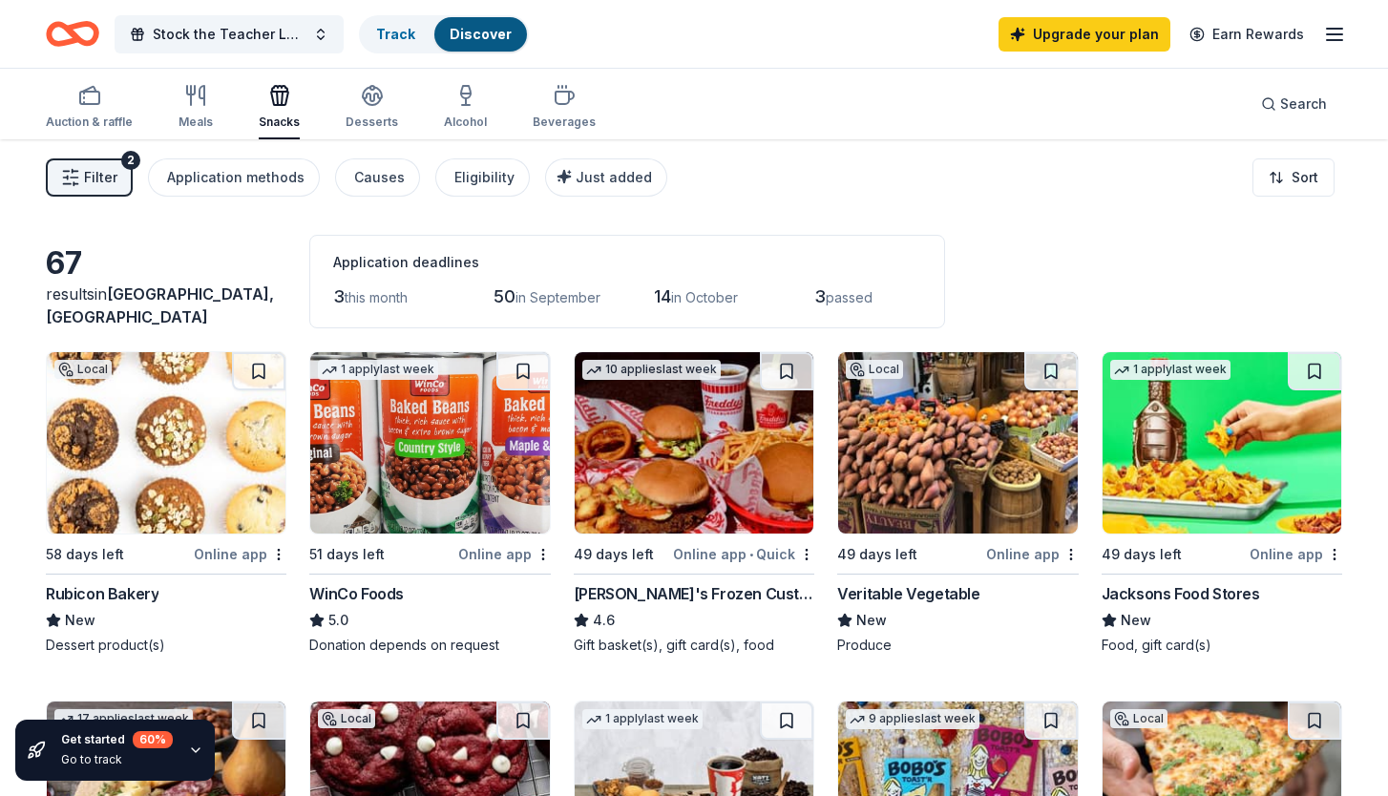
click at [64, 32] on icon "Home" at bounding box center [72, 33] width 53 height 45
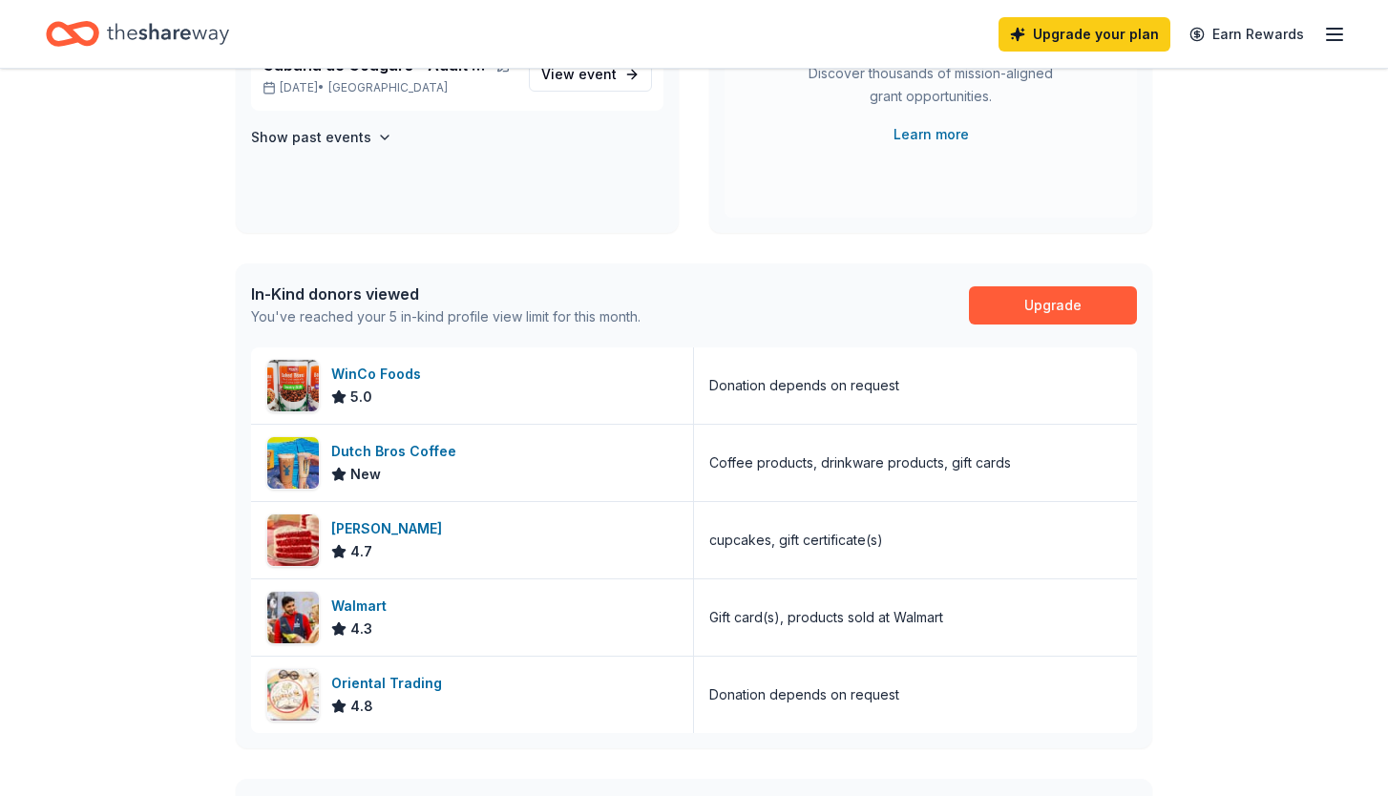
scroll to position [330, 0]
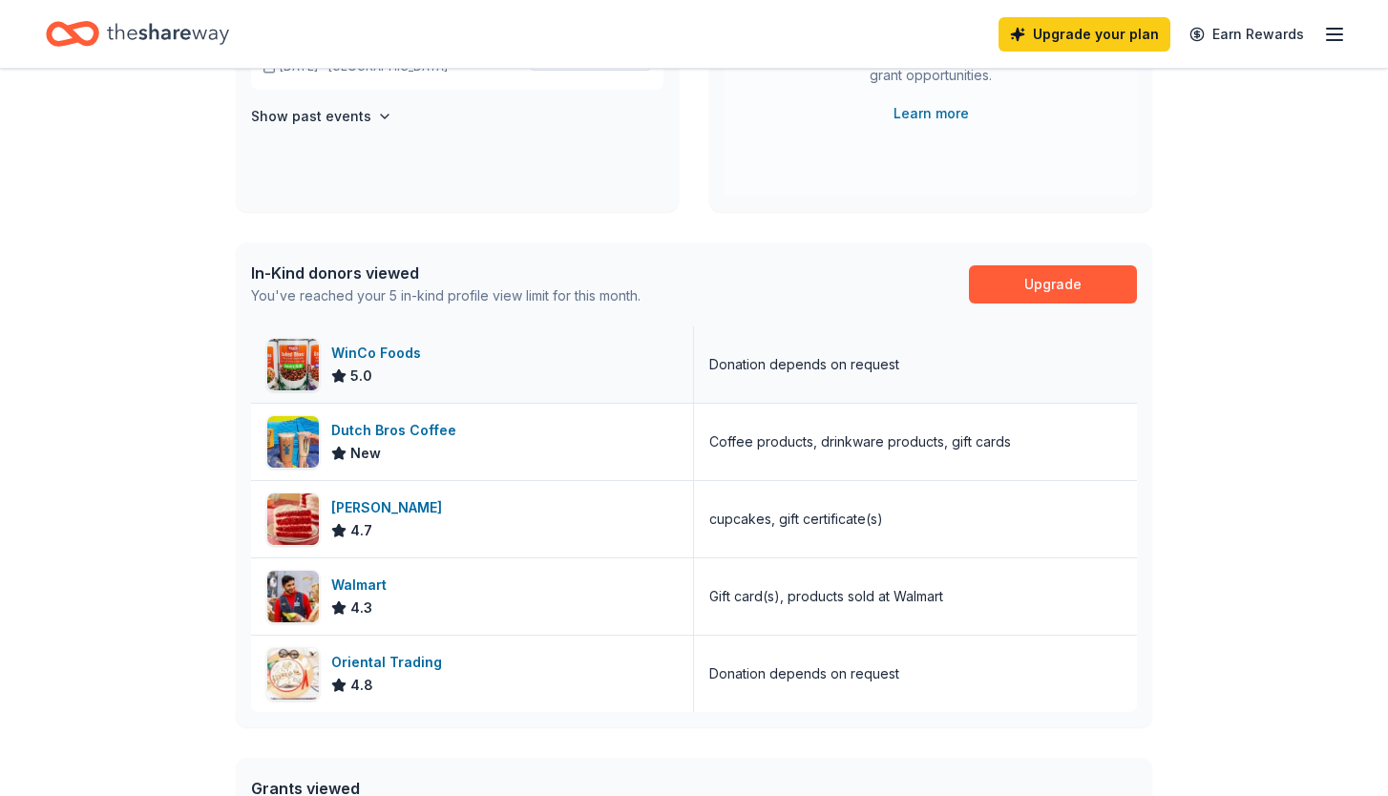
click at [745, 371] on div "Donation depends on request" at bounding box center [804, 364] width 190 height 23
click at [574, 372] on div "WinCo Foods 5.0" at bounding box center [472, 365] width 443 height 76
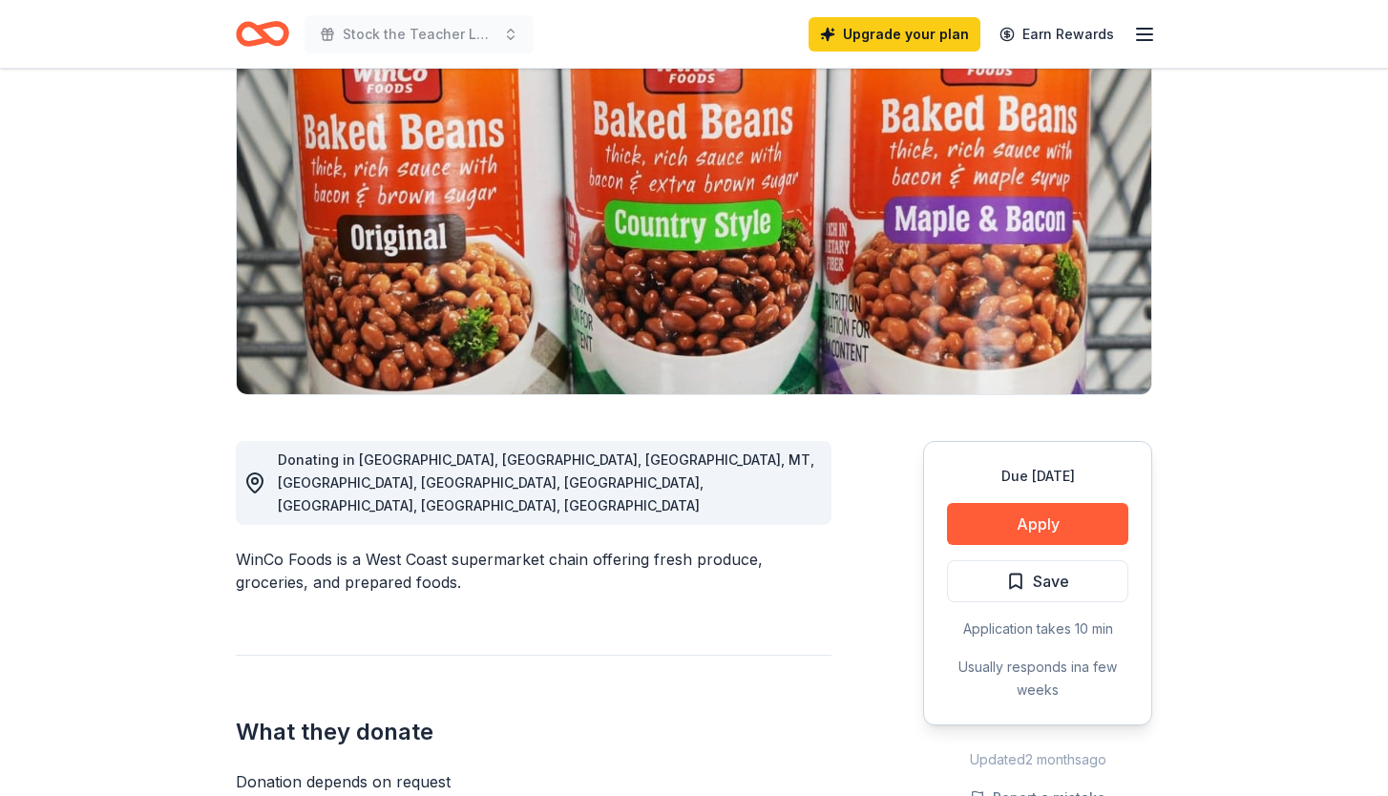
scroll to position [186, 0]
click at [1022, 525] on button "Apply" at bounding box center [1037, 523] width 181 height 42
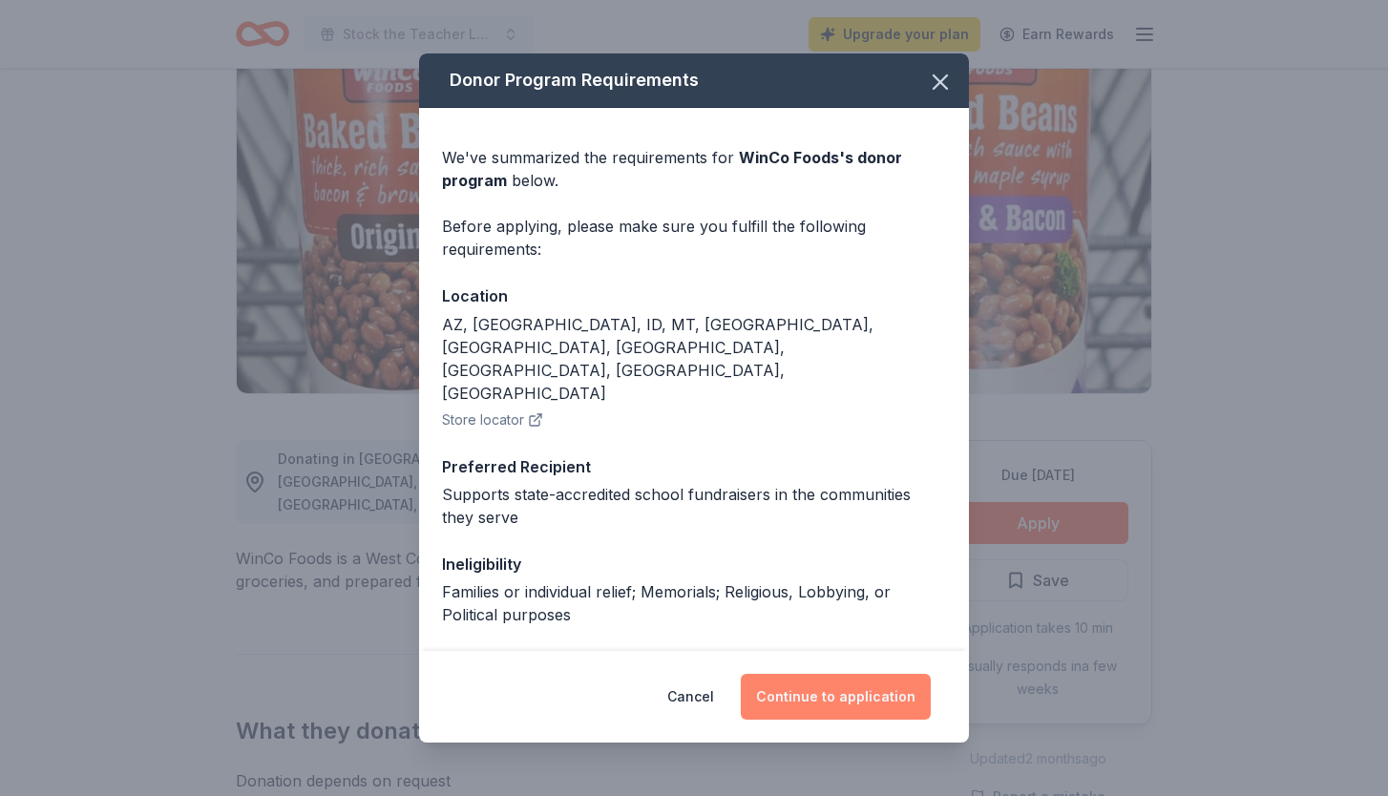
click at [861, 704] on button "Continue to application" at bounding box center [836, 697] width 190 height 46
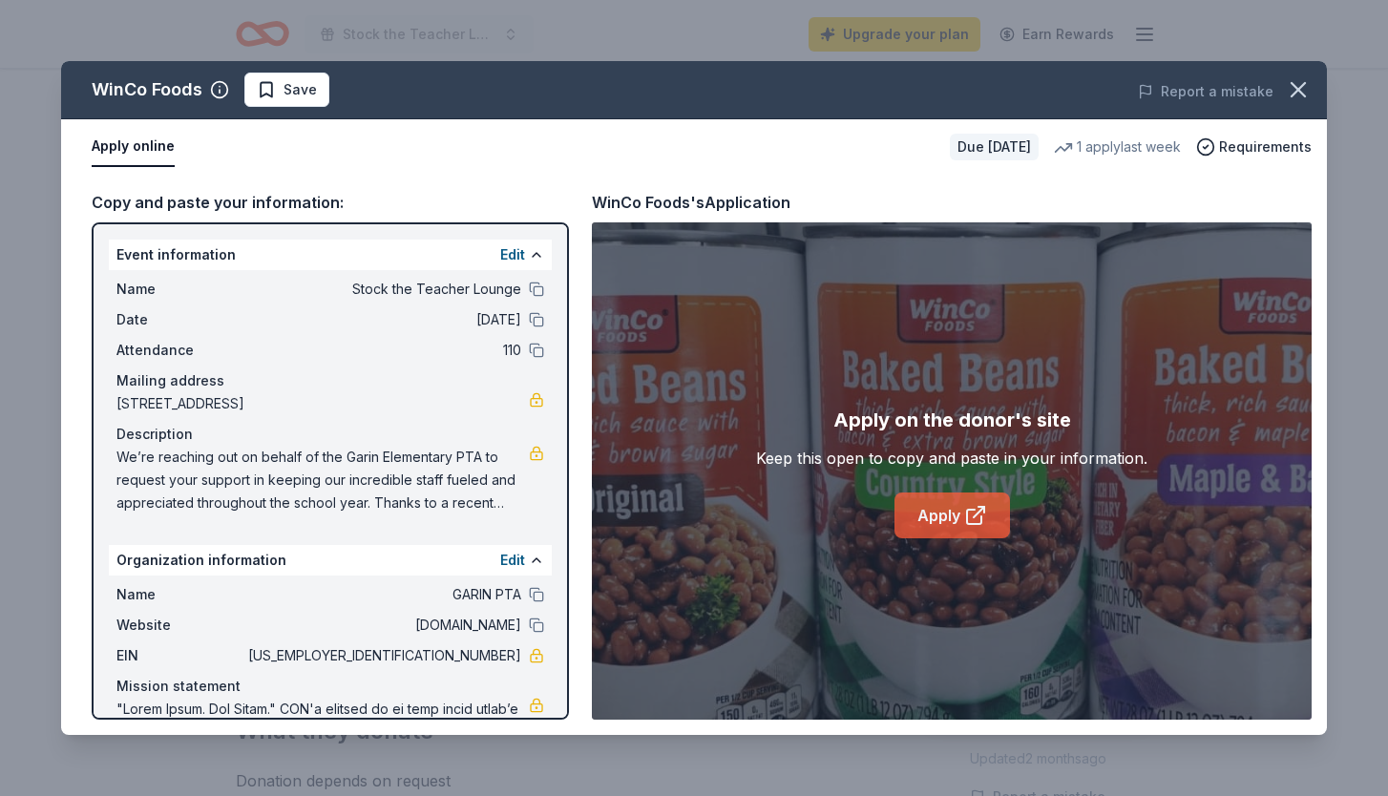
click at [953, 516] on link "Apply" at bounding box center [953, 516] width 116 height 46
